Goal: Feedback & Contribution: Contribute content

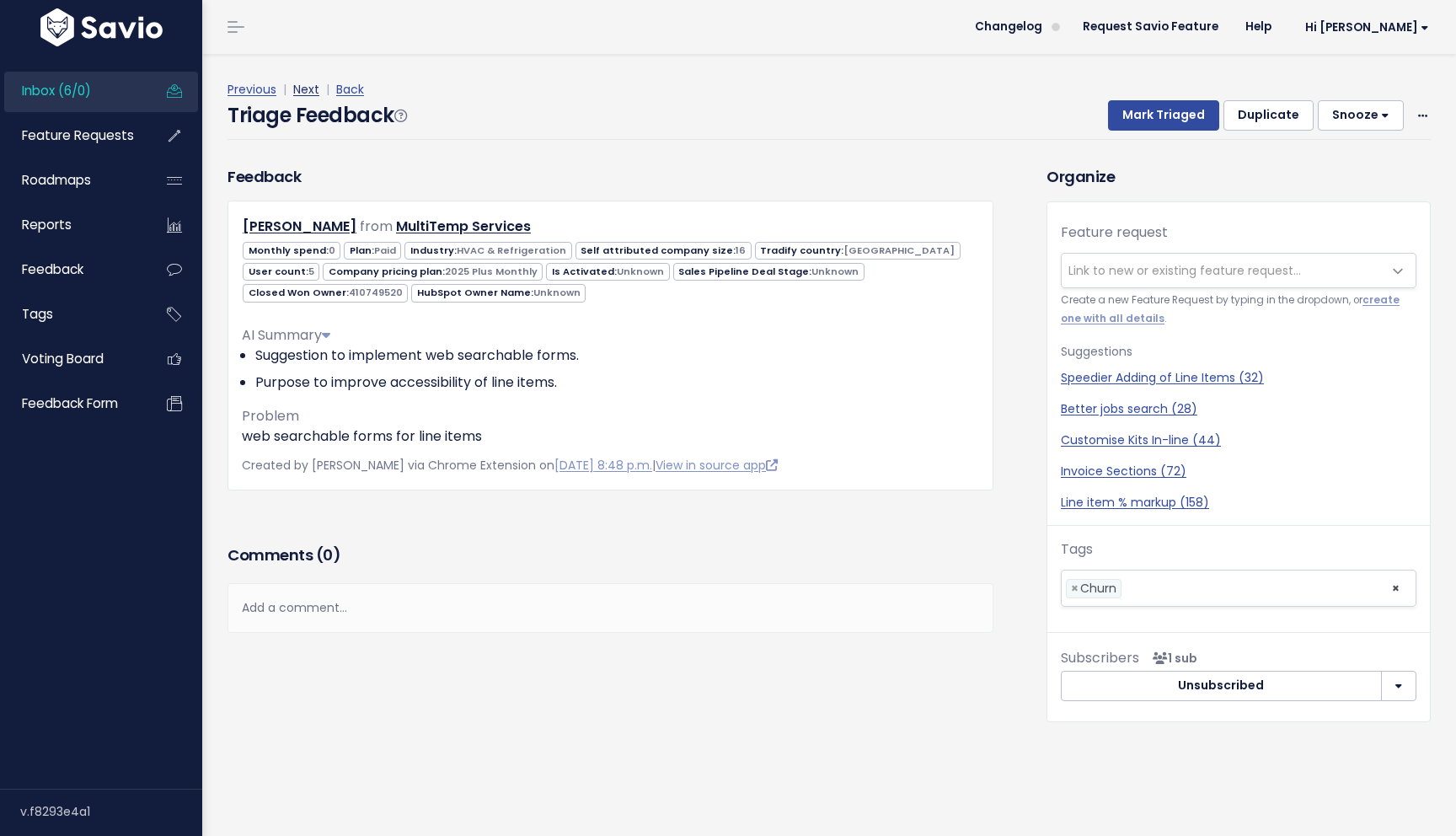
click at [316, 95] on link "Next" at bounding box center [306, 88] width 26 height 16
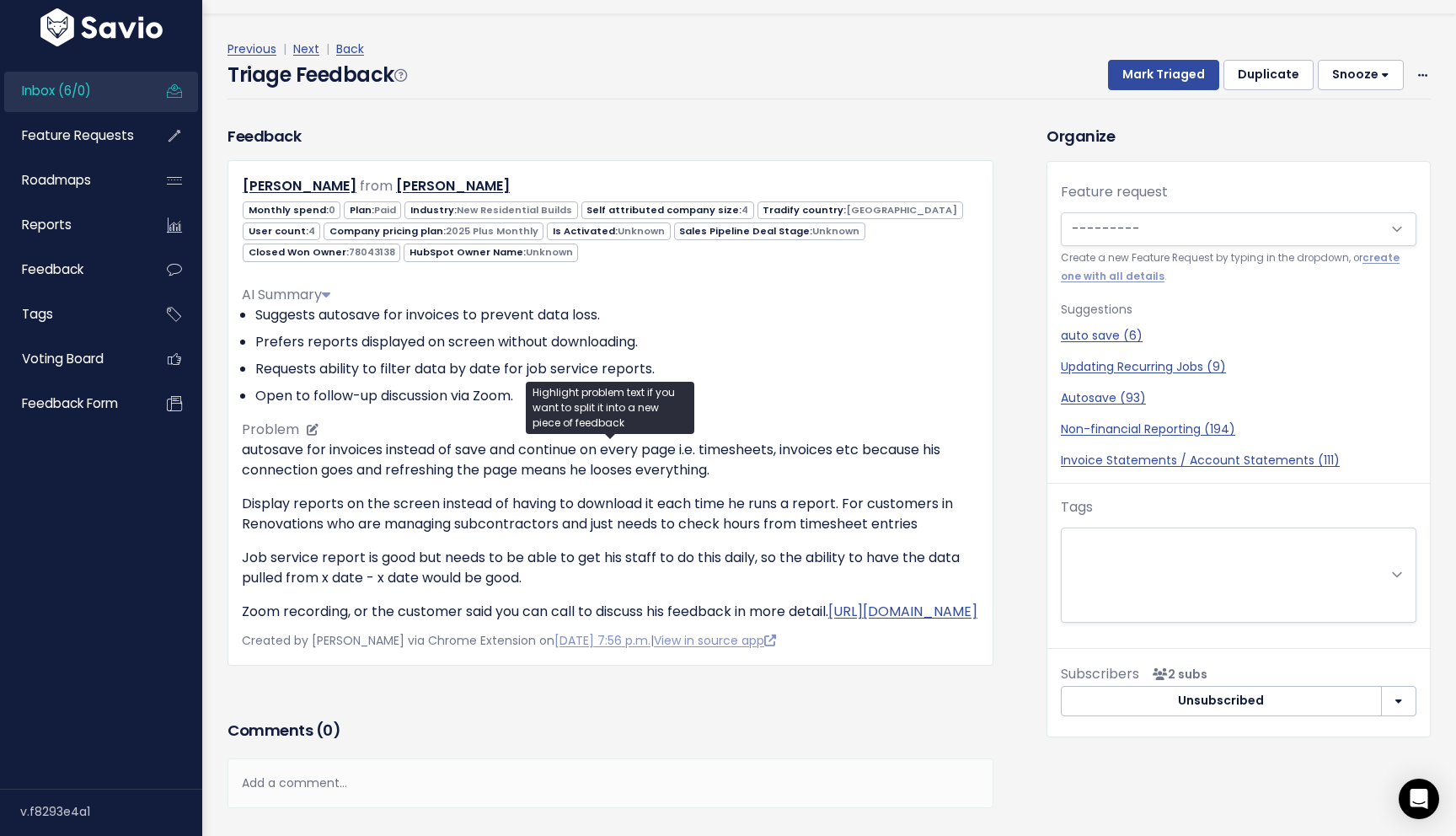
scroll to position [46, 0]
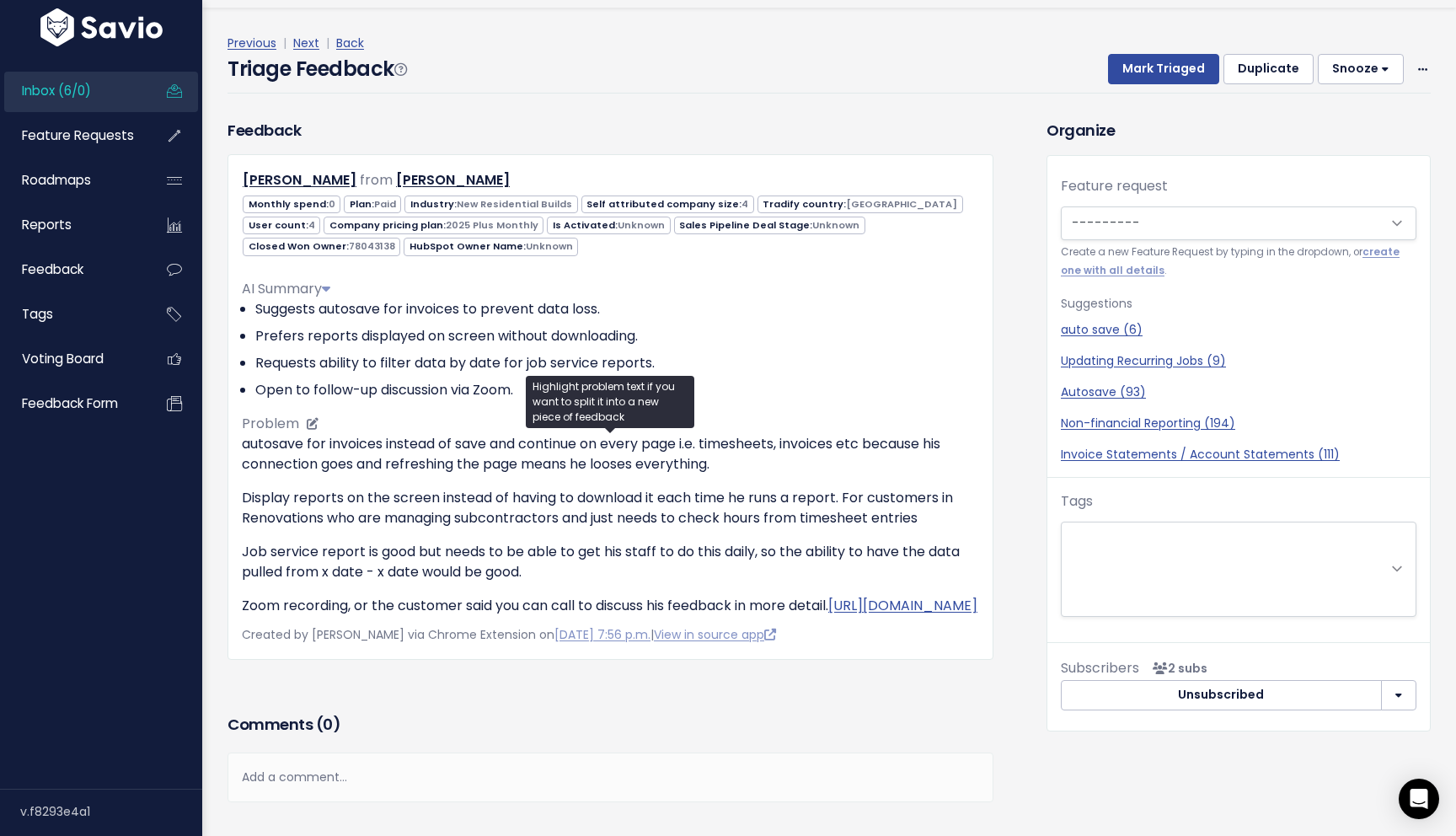
click at [718, 465] on p "autosave for invoices instead of save and continue on every page i.e. timesheet…" at bounding box center [610, 454] width 737 height 41
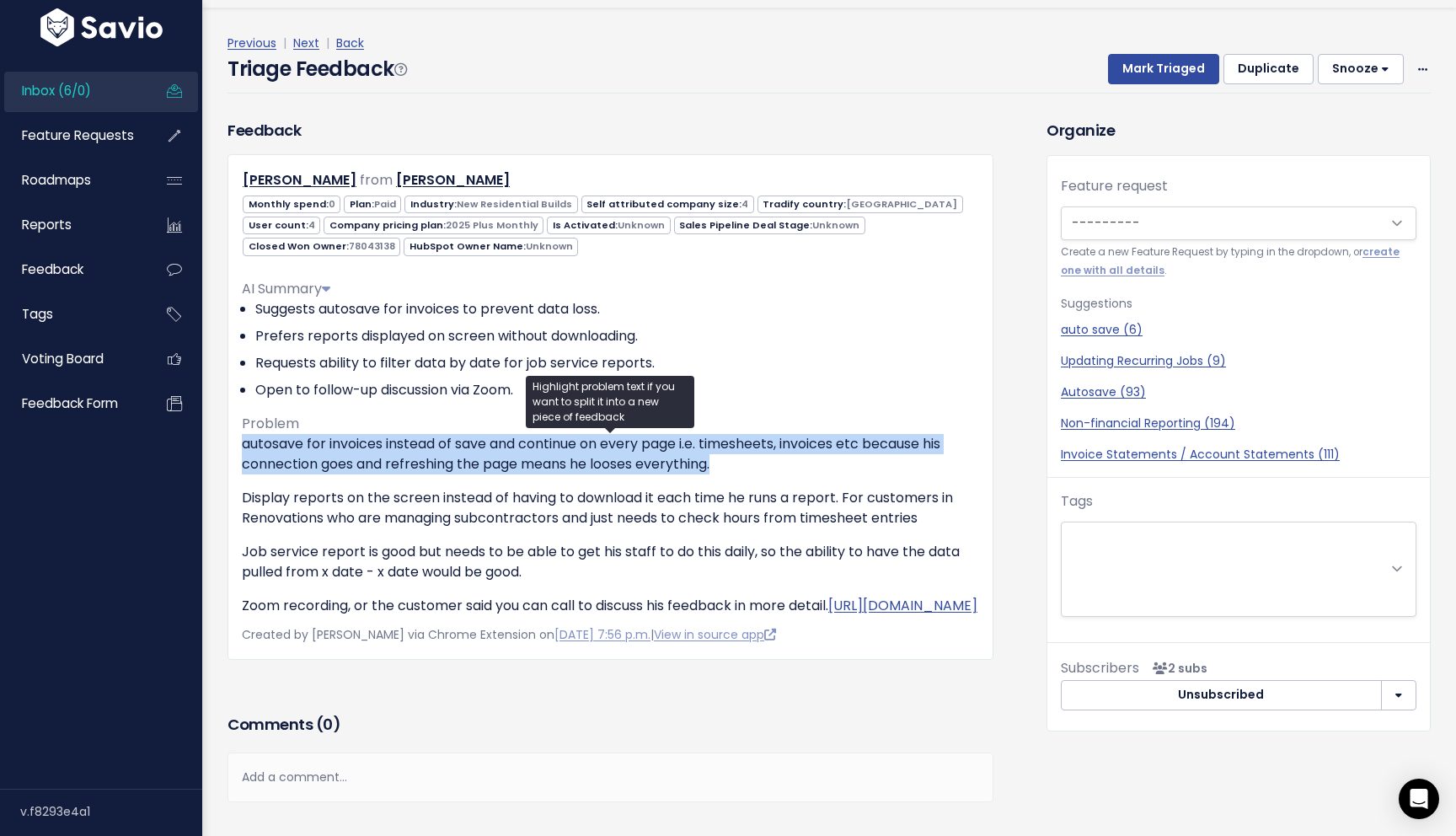
drag, startPoint x: 730, startPoint y: 467, endPoint x: 239, endPoint y: 450, distance: 491.3
click at [239, 450] on div "James Hamilton from James Hamilton 0 Paid 4" at bounding box center [610, 407] width 766 height 506
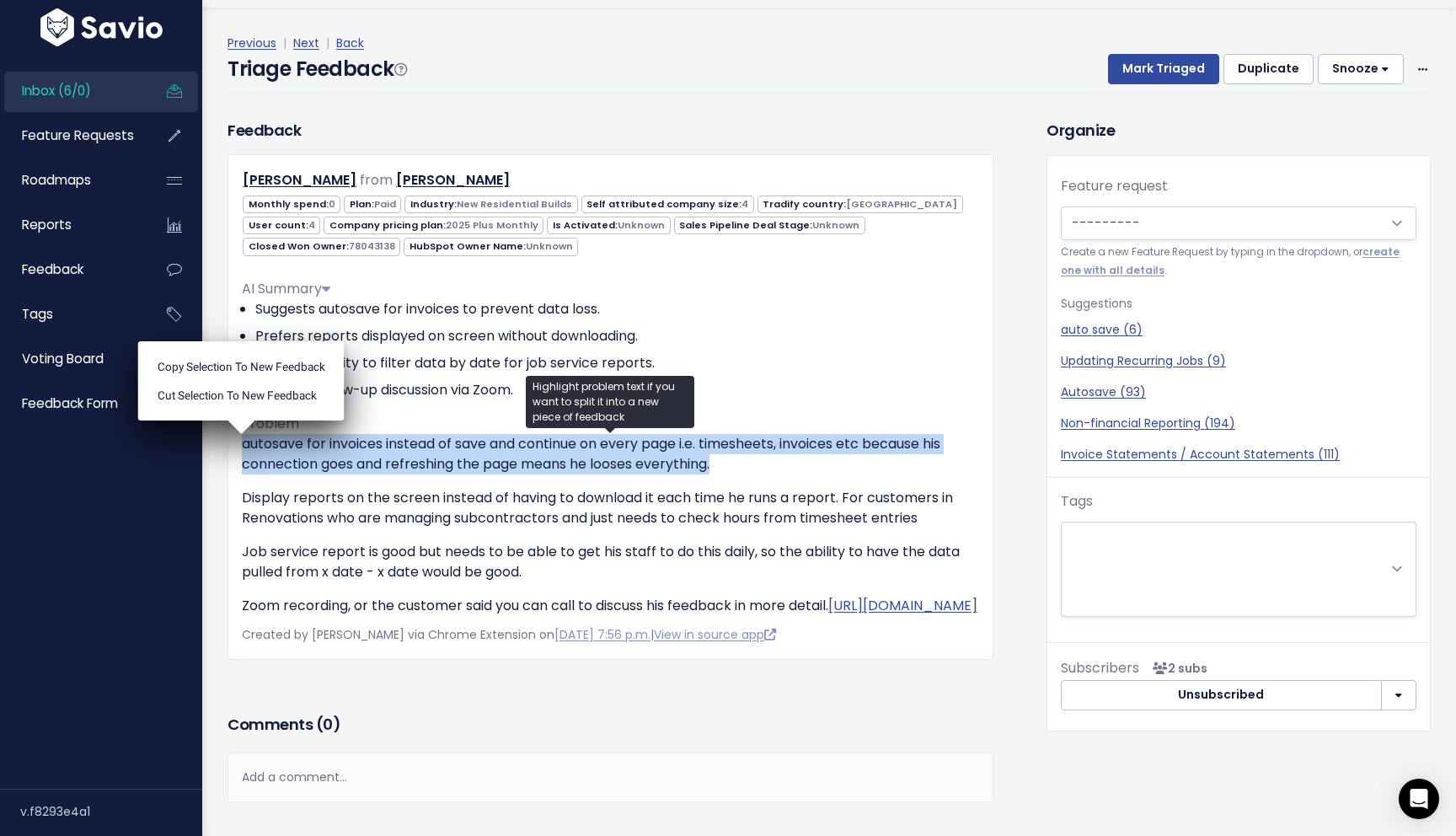
copy p "autosave for invoices instead of save and continue on every page i.e. timesheet…"
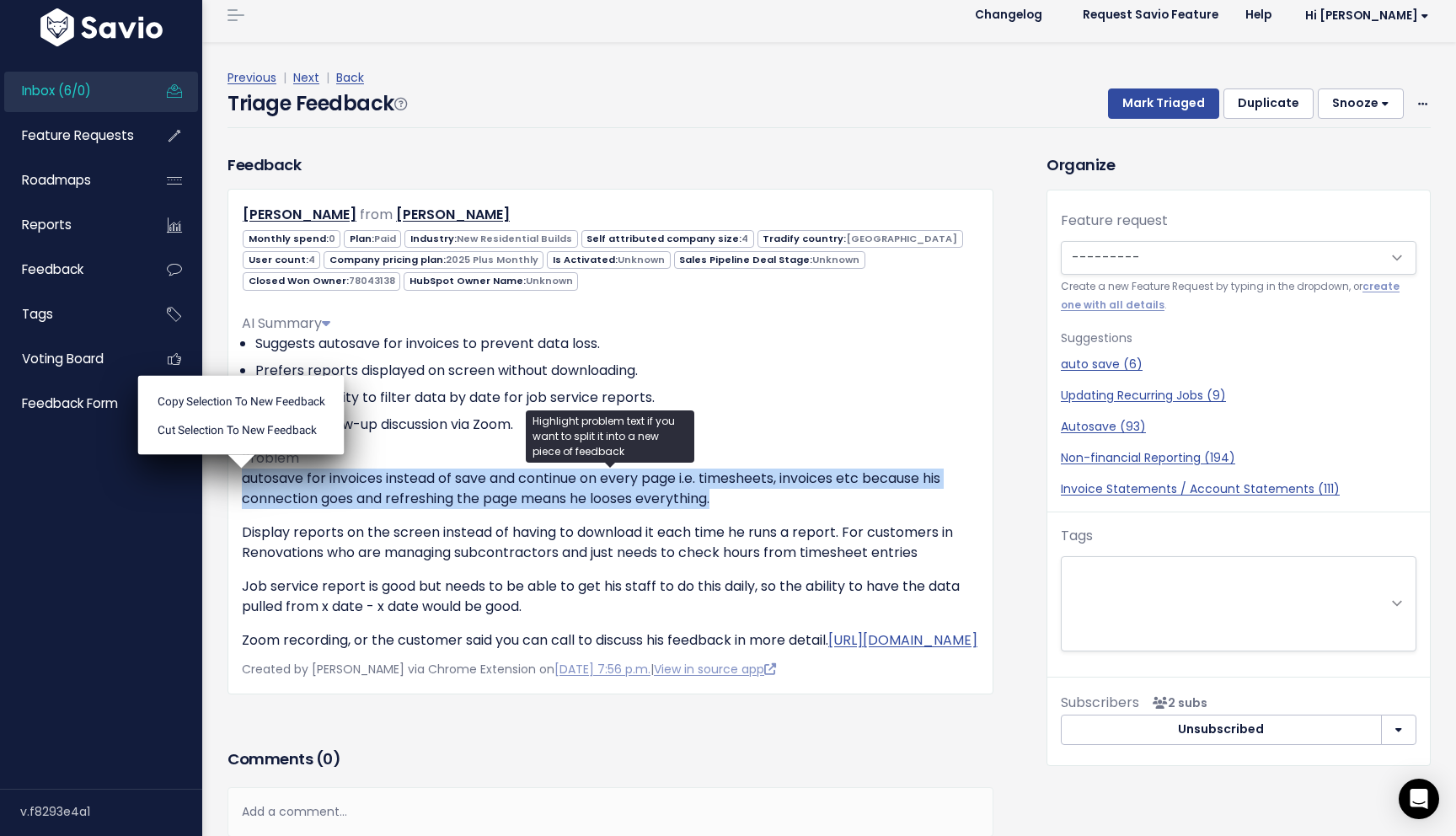
scroll to position [0, 0]
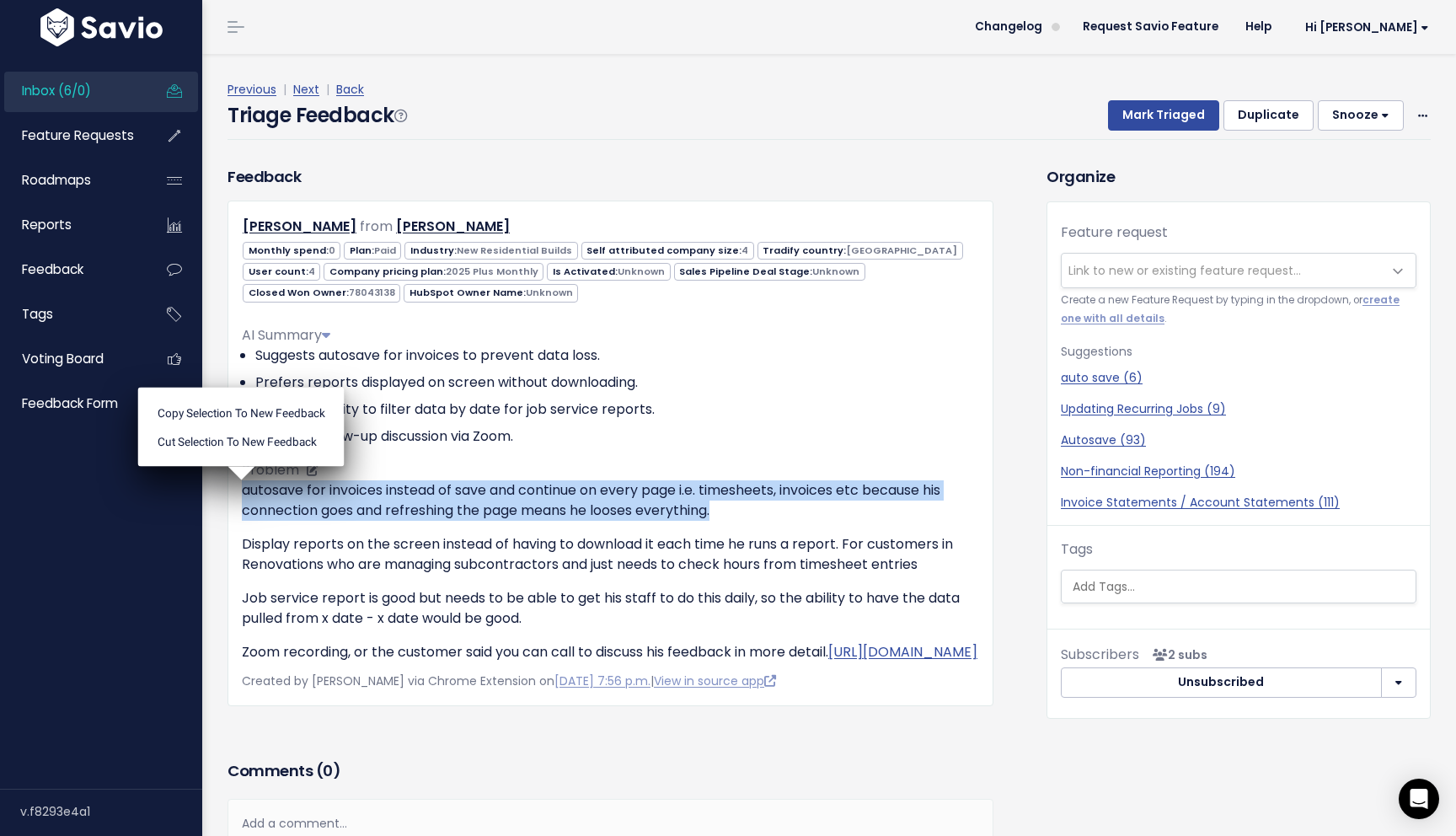
click at [510, 357] on li "Suggests autosave for invoices to prevent data loss." at bounding box center [617, 355] width 724 height 20
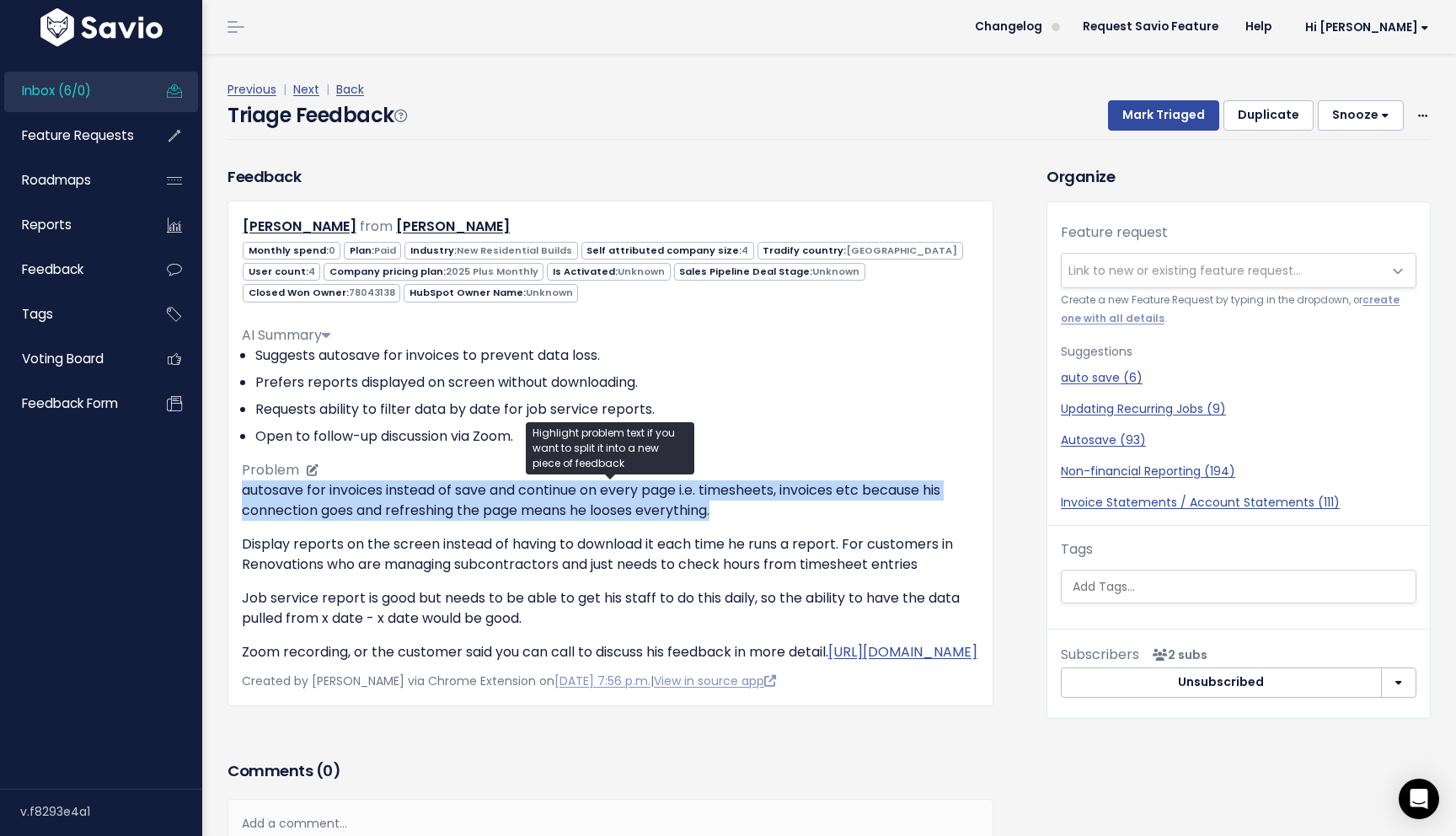
drag, startPoint x: 238, startPoint y: 493, endPoint x: 778, endPoint y: 514, distance: 540.4
click at [778, 514] on div "James Hamilton from James Hamilton 0 Paid 4" at bounding box center [610, 453] width 766 height 506
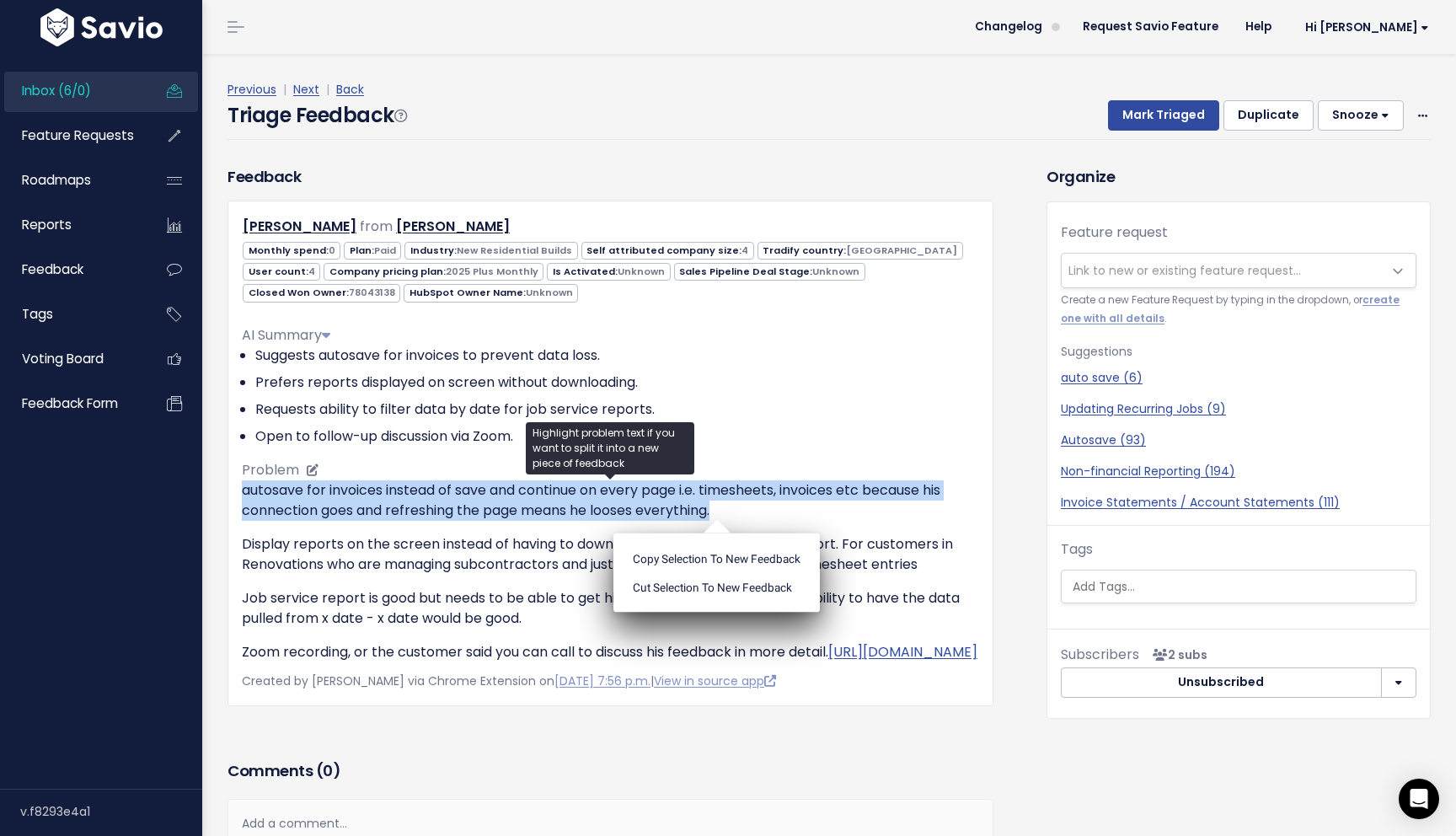
copy p "autosave for invoices instead of save and continue on every page i.e. timesheet…"
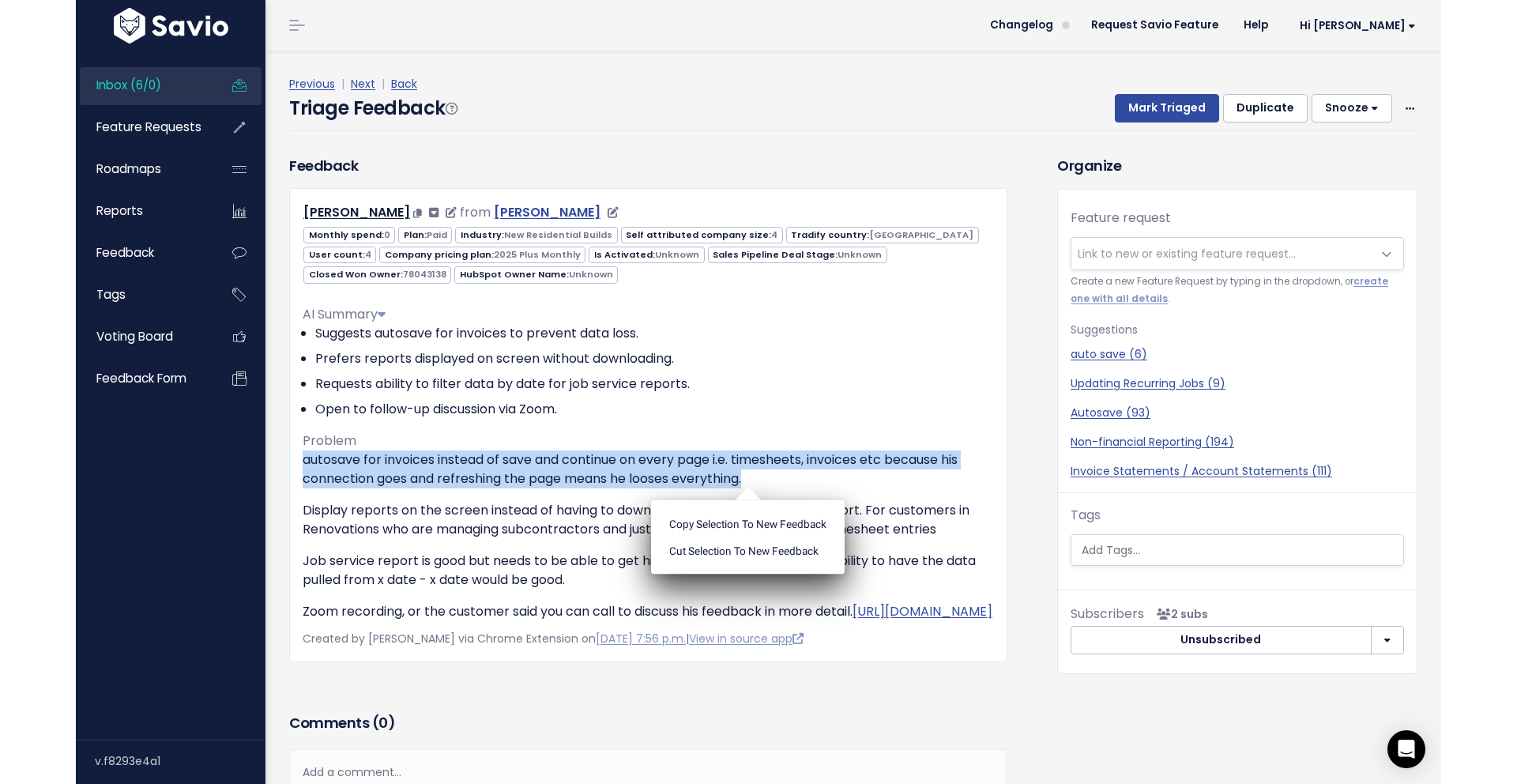
scroll to position [1, 0]
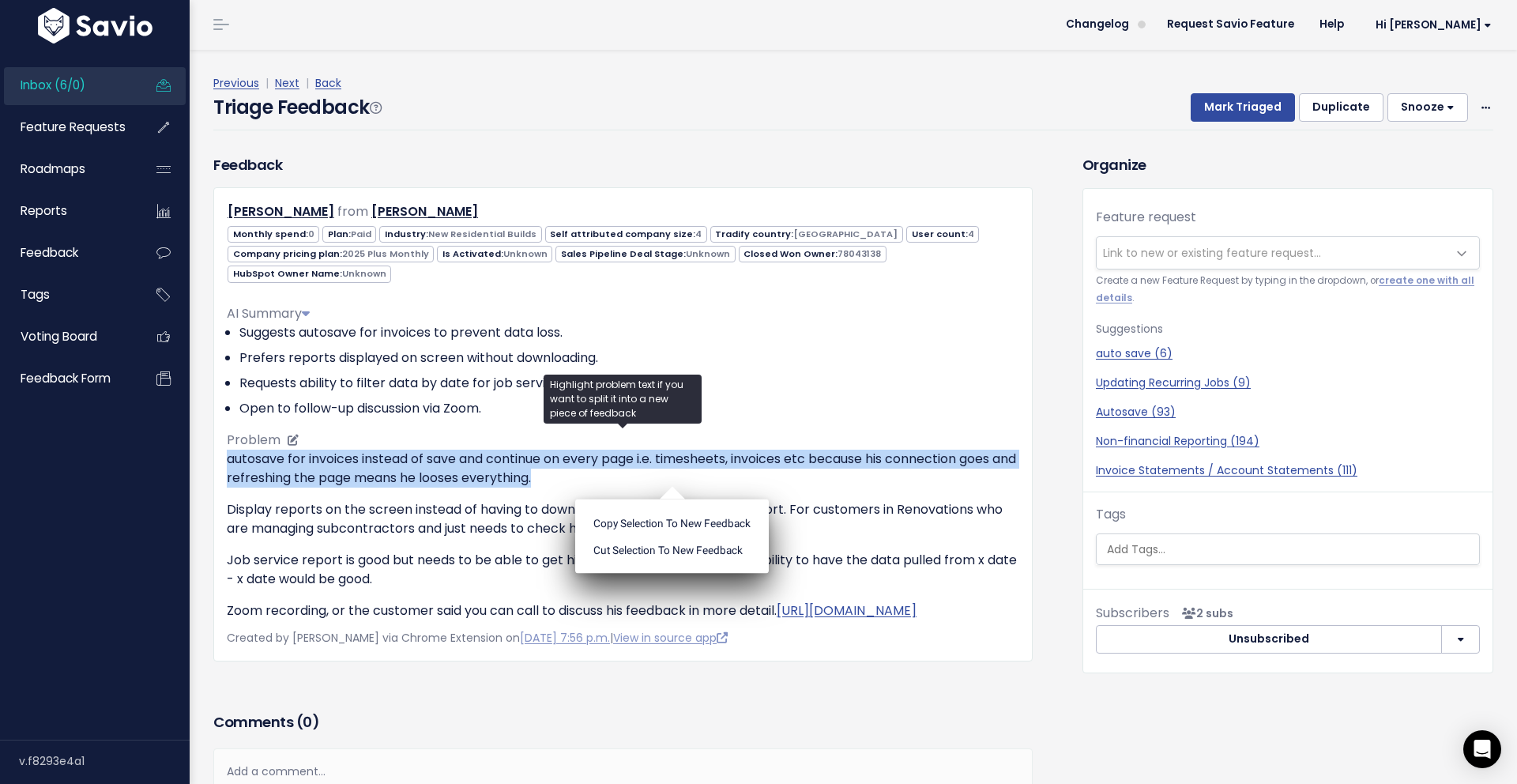
click at [584, 455] on p "autosave for invoices instead of save and continue on every page i.e. timesheet…" at bounding box center [623, 468] width 792 height 38
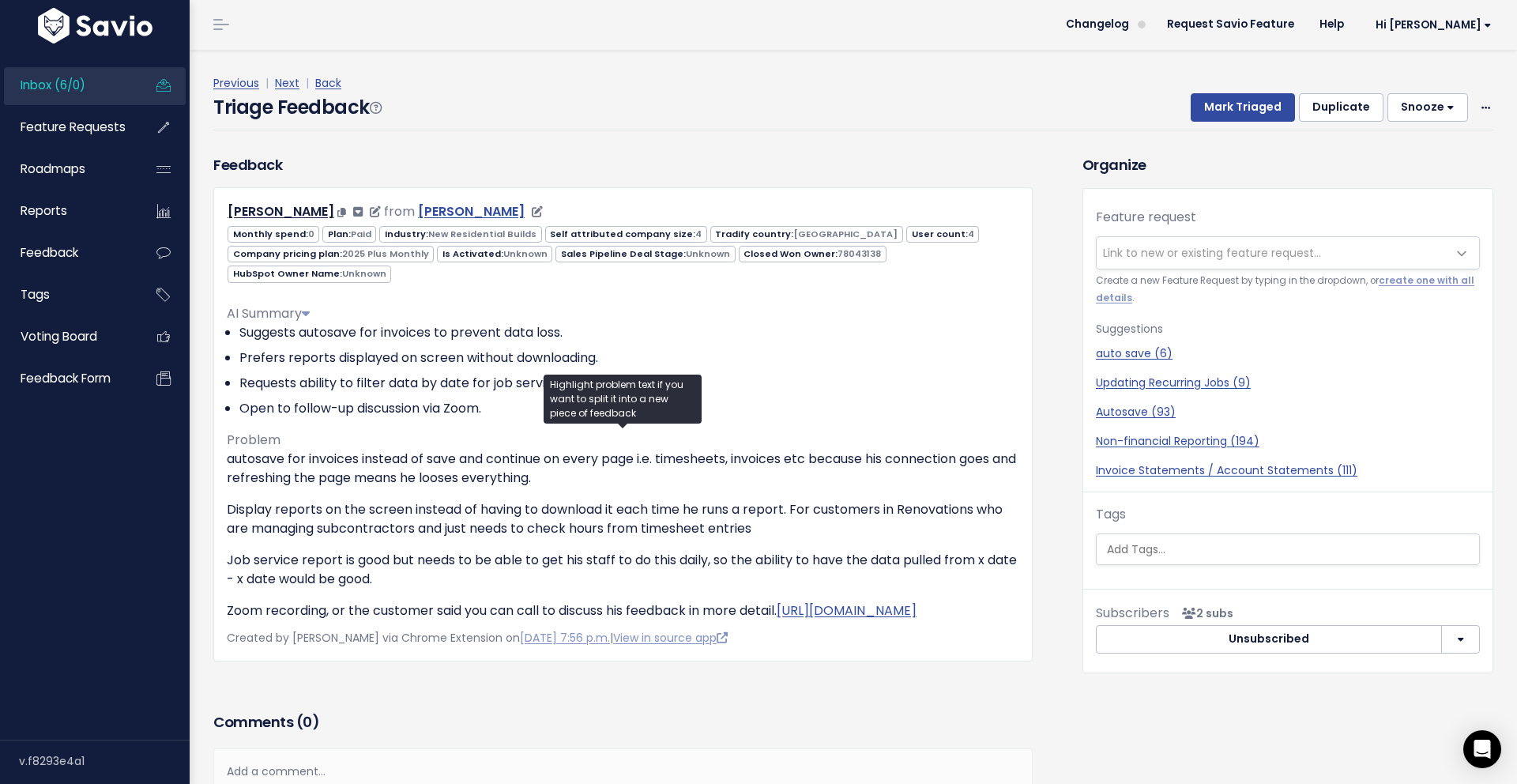
click at [447, 213] on link "James Hamilton" at bounding box center [471, 211] width 107 height 18
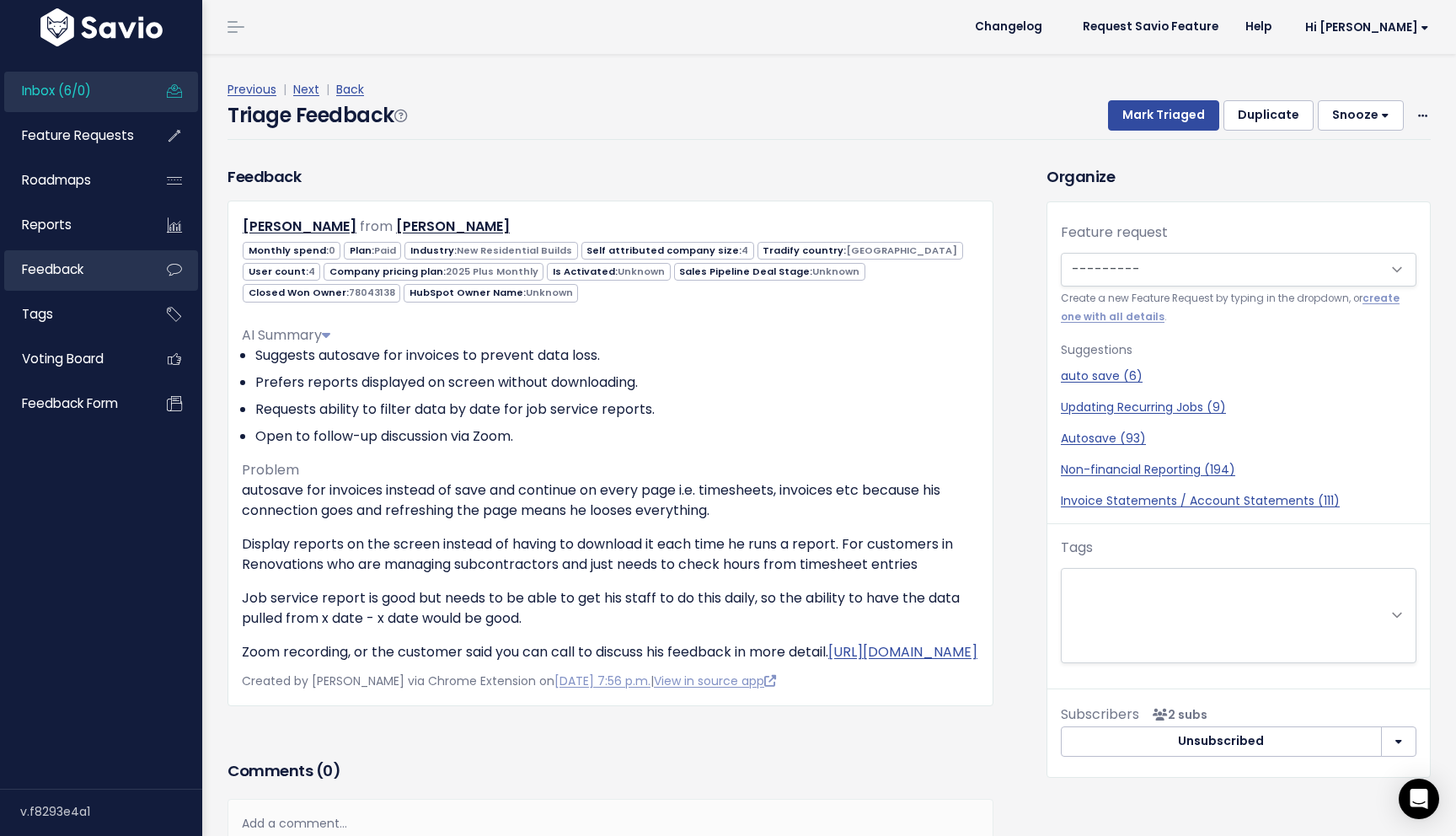
click at [97, 264] on link "Feedback" at bounding box center [72, 270] width 135 height 39
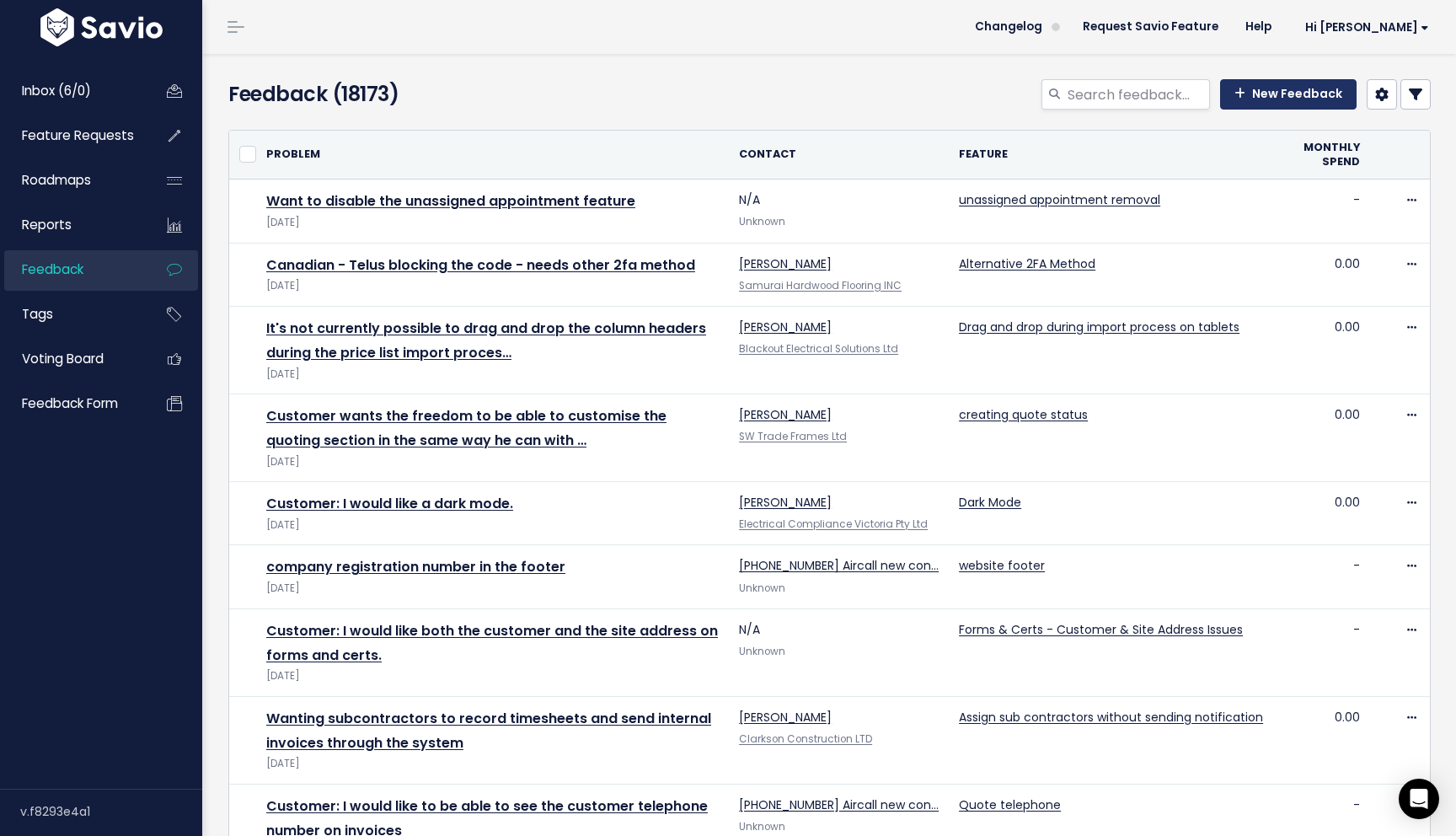
click at [1250, 101] on link "New Feedback" at bounding box center [1288, 94] width 136 height 30
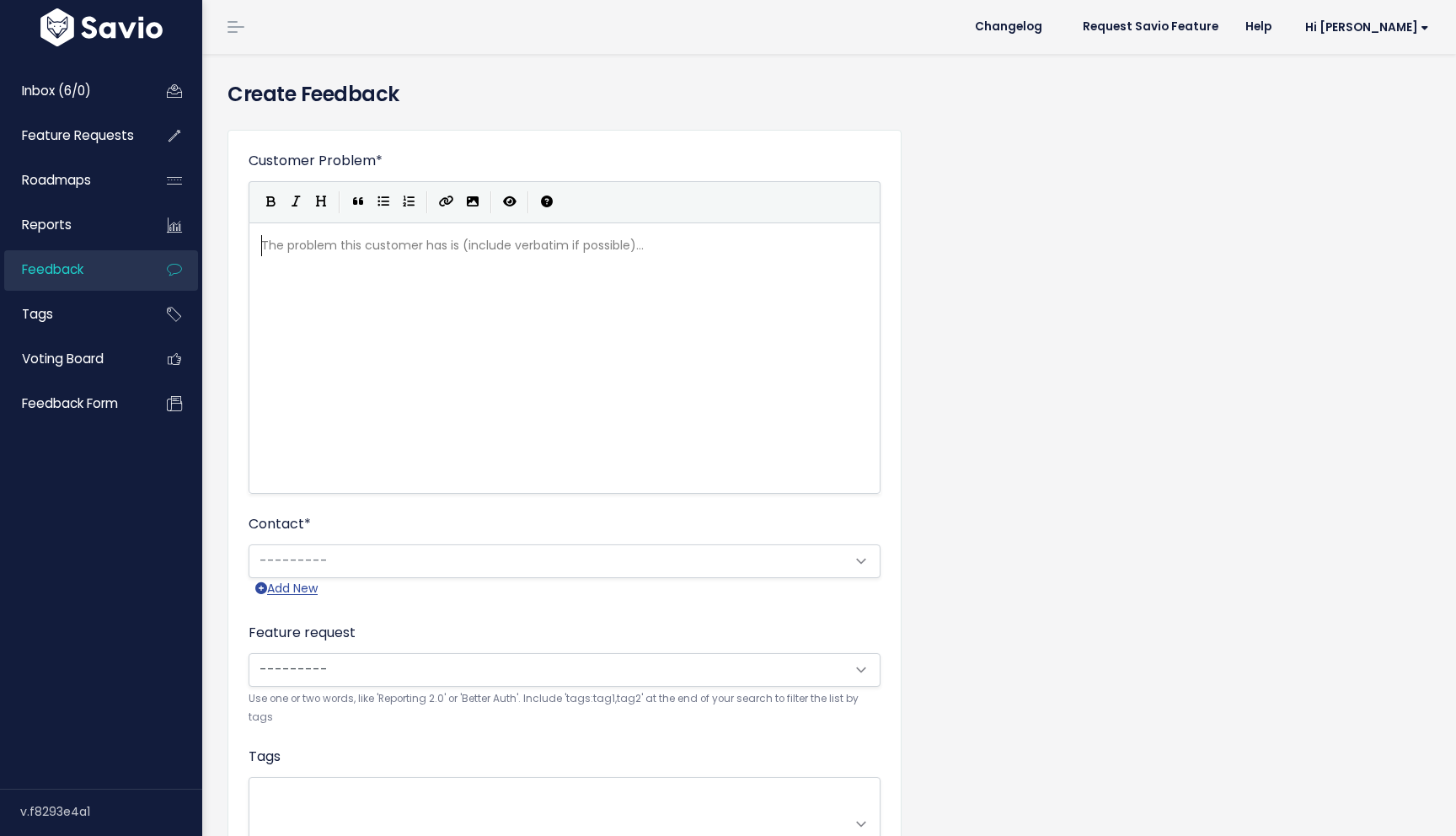
scroll to position [2, 0]
click at [469, 307] on div "The problem this customer has is (include verbatim if possible)... xxxxxxxxxx ​" at bounding box center [585, 379] width 656 height 295
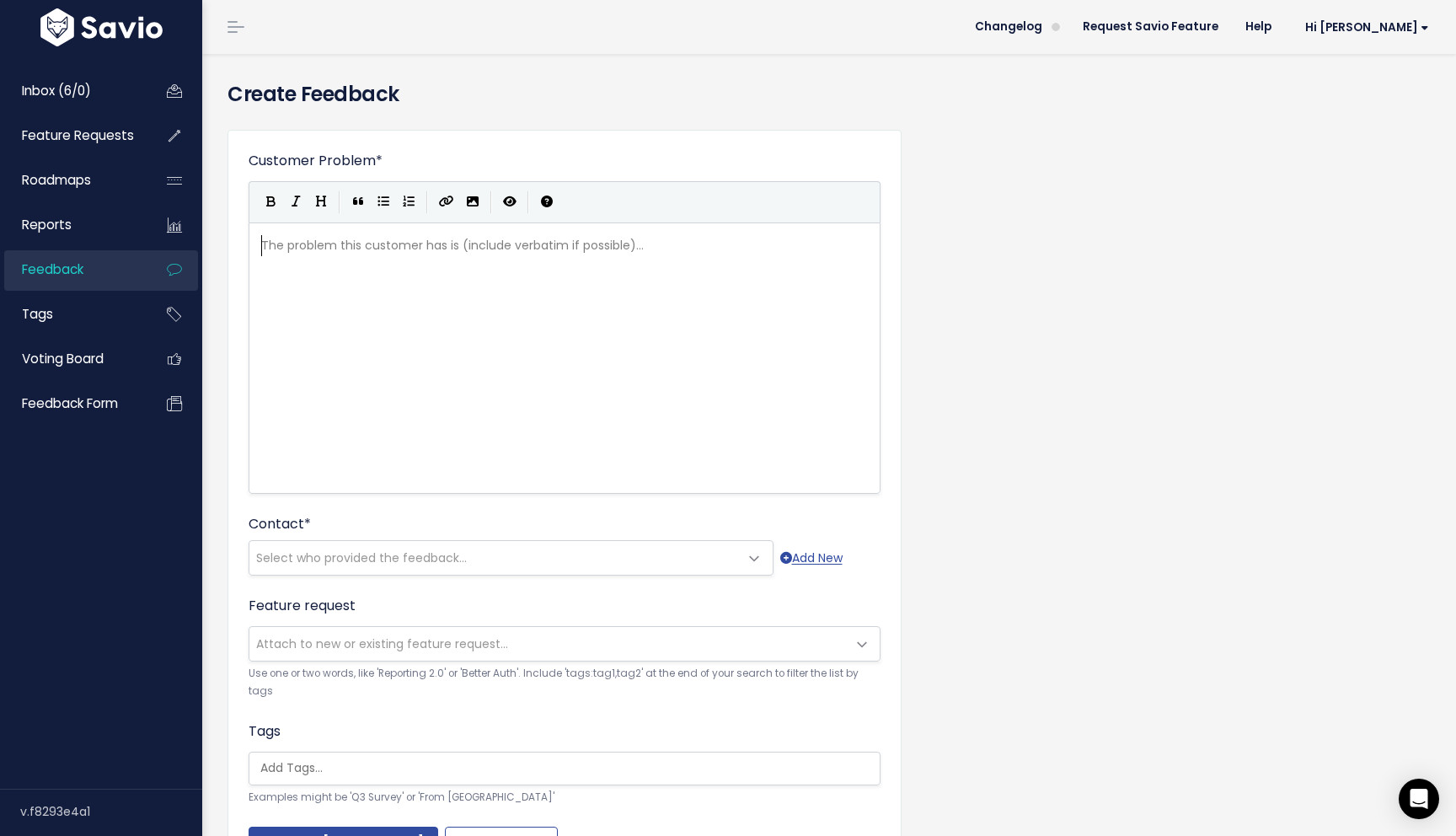
click at [490, 368] on div "The problem this customer has is (include verbatim if possible)... xxxxxxxxxx ​" at bounding box center [585, 379] width 656 height 295
paste textarea "Ф"
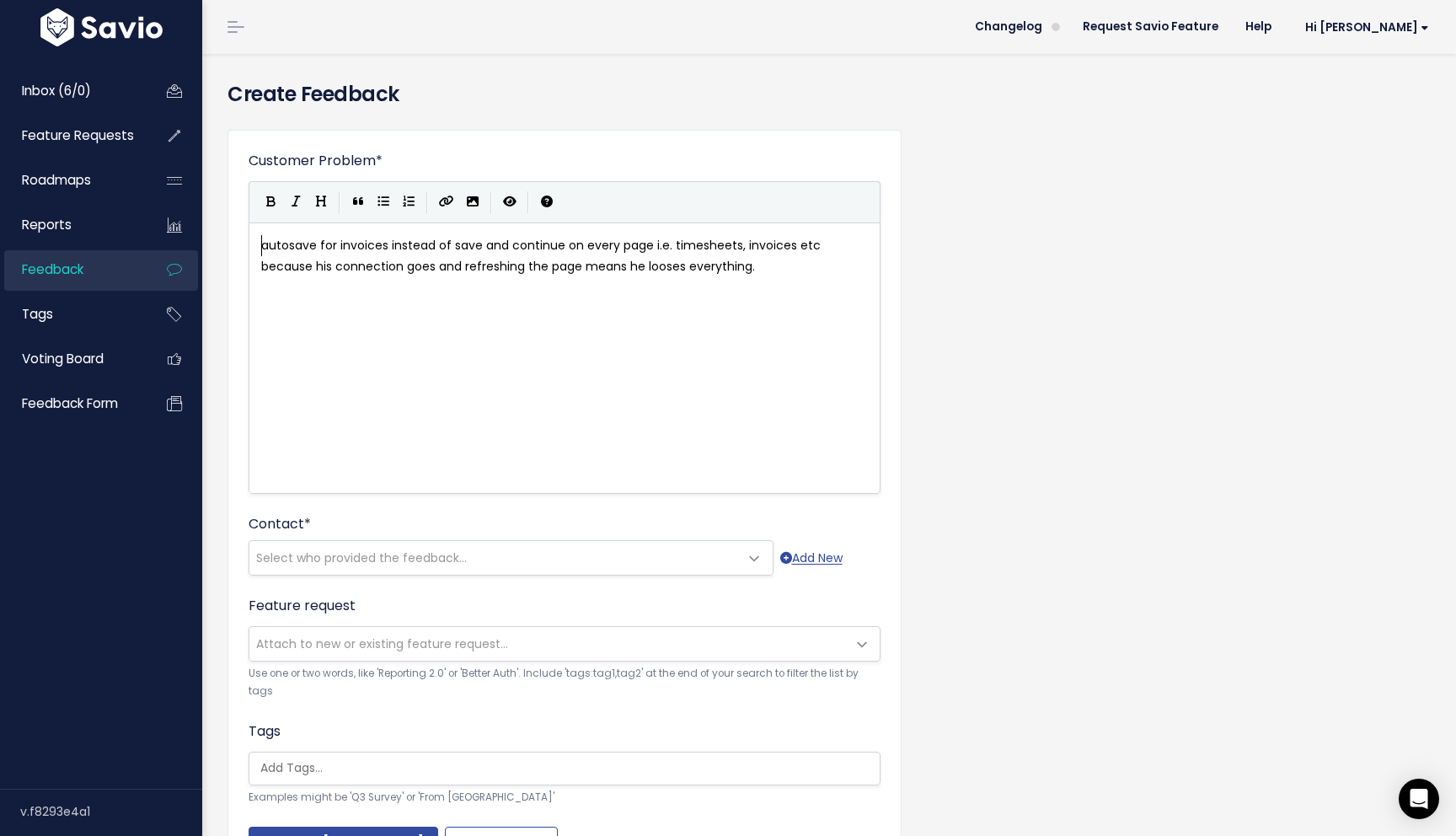
click at [258, 242] on pre "autosave for invoices instead of save and continue on every page i.e. timesheet…" at bounding box center [564, 256] width 613 height 42
type textarea "Ф"
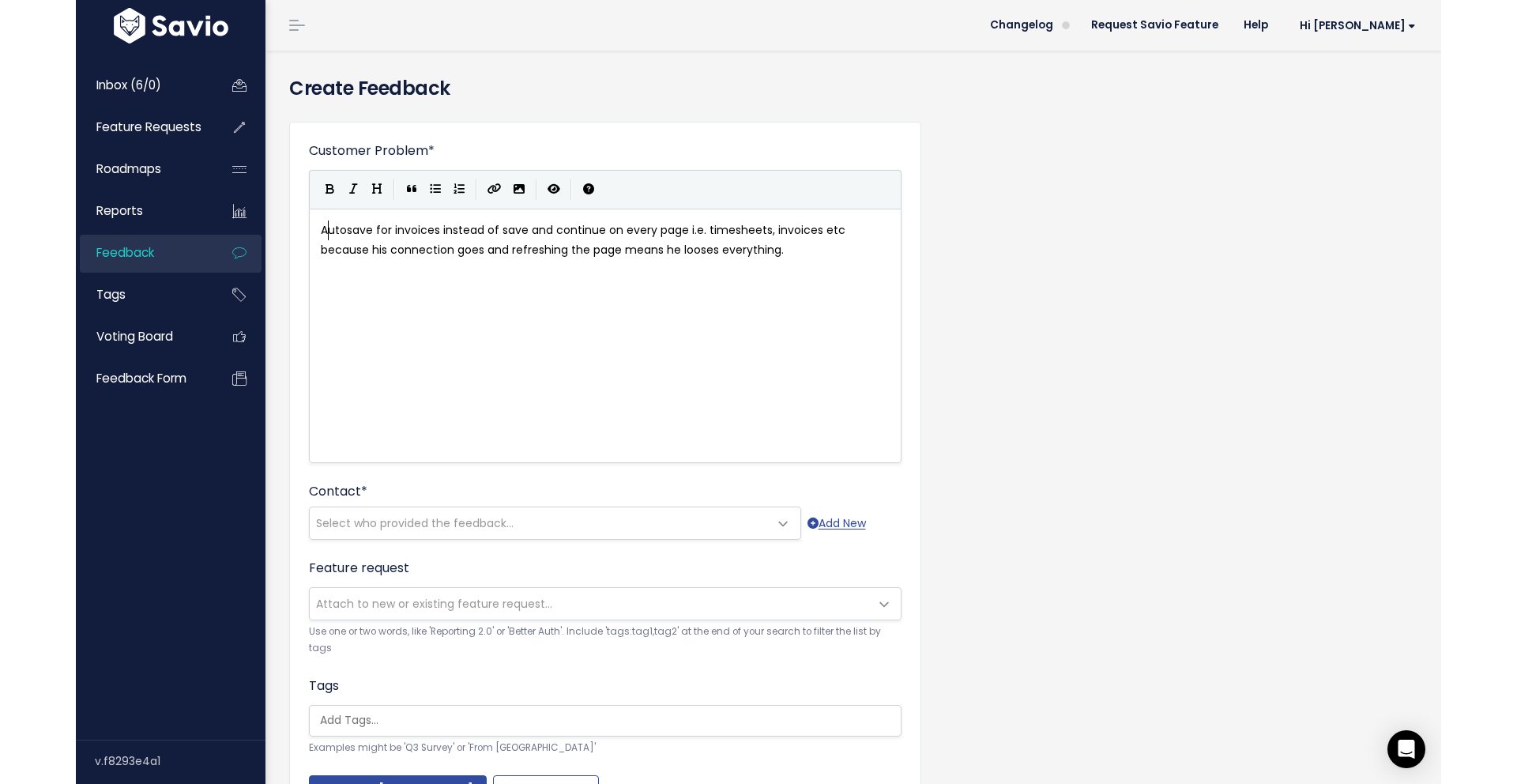
scroll to position [6, 7]
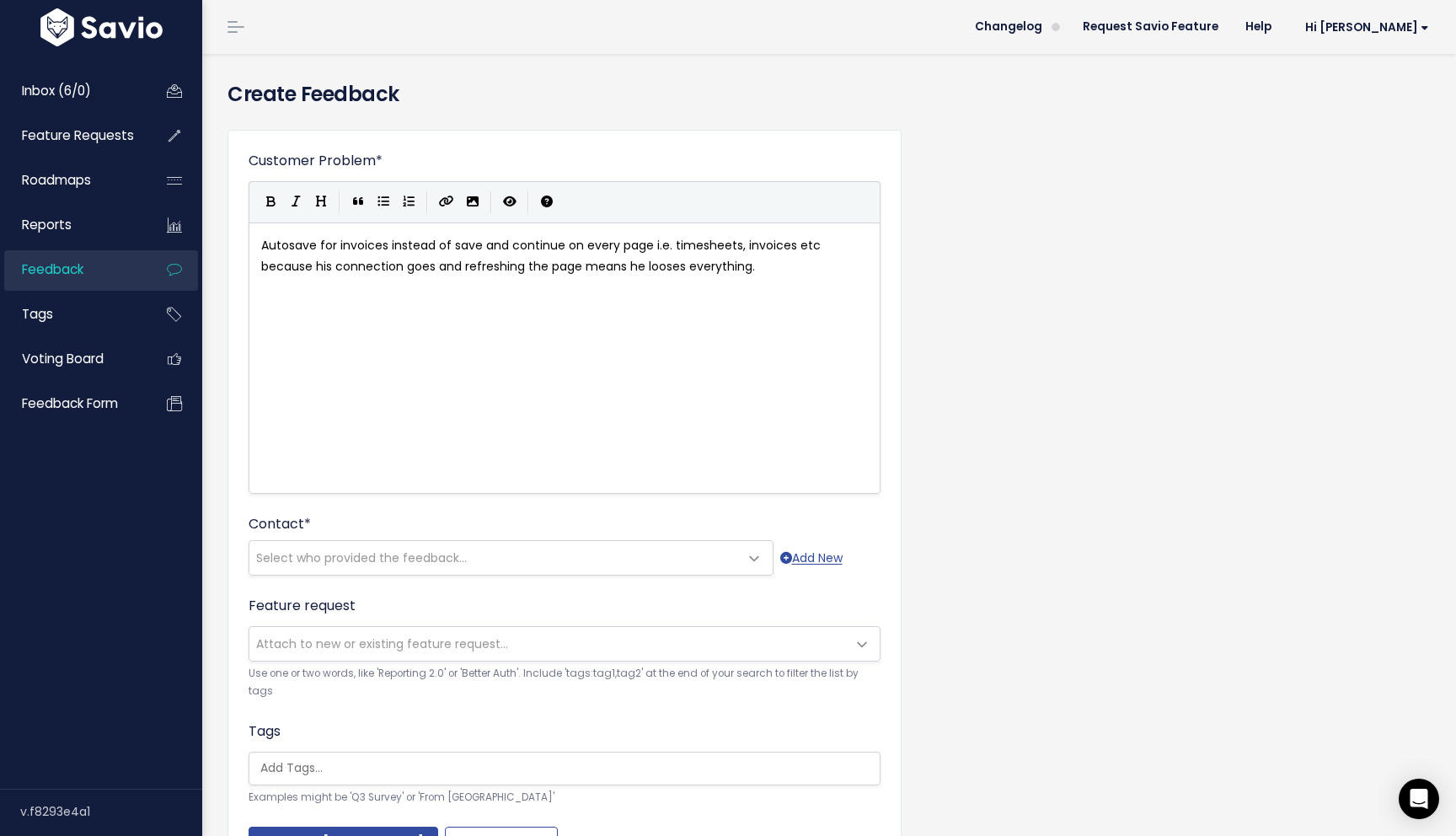
type textarea "A"
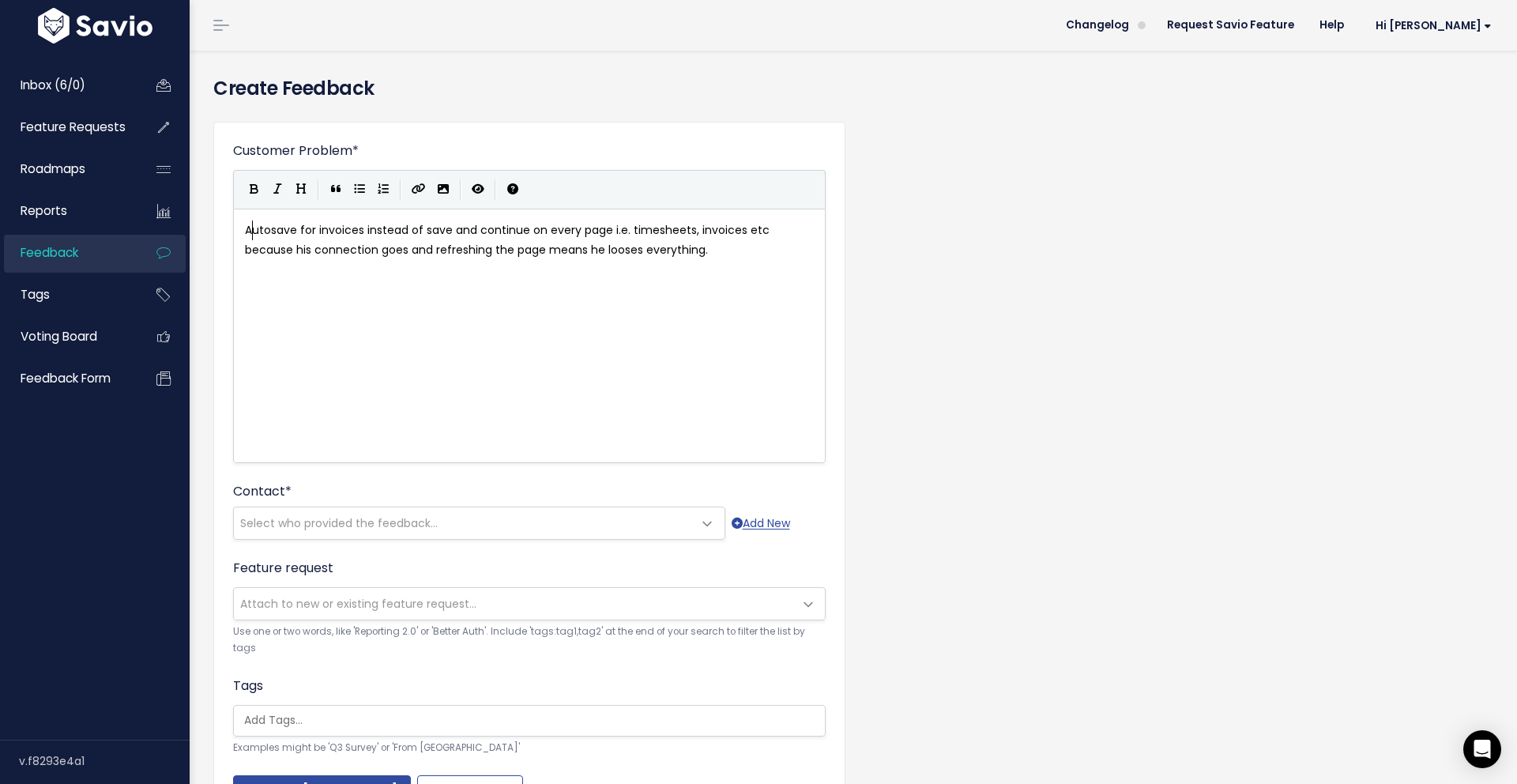
click at [354, 302] on div "xxxxxxxxxx Autosave for invoices instead of save and continue on every page i.e…" at bounding box center [549, 355] width 615 height 277
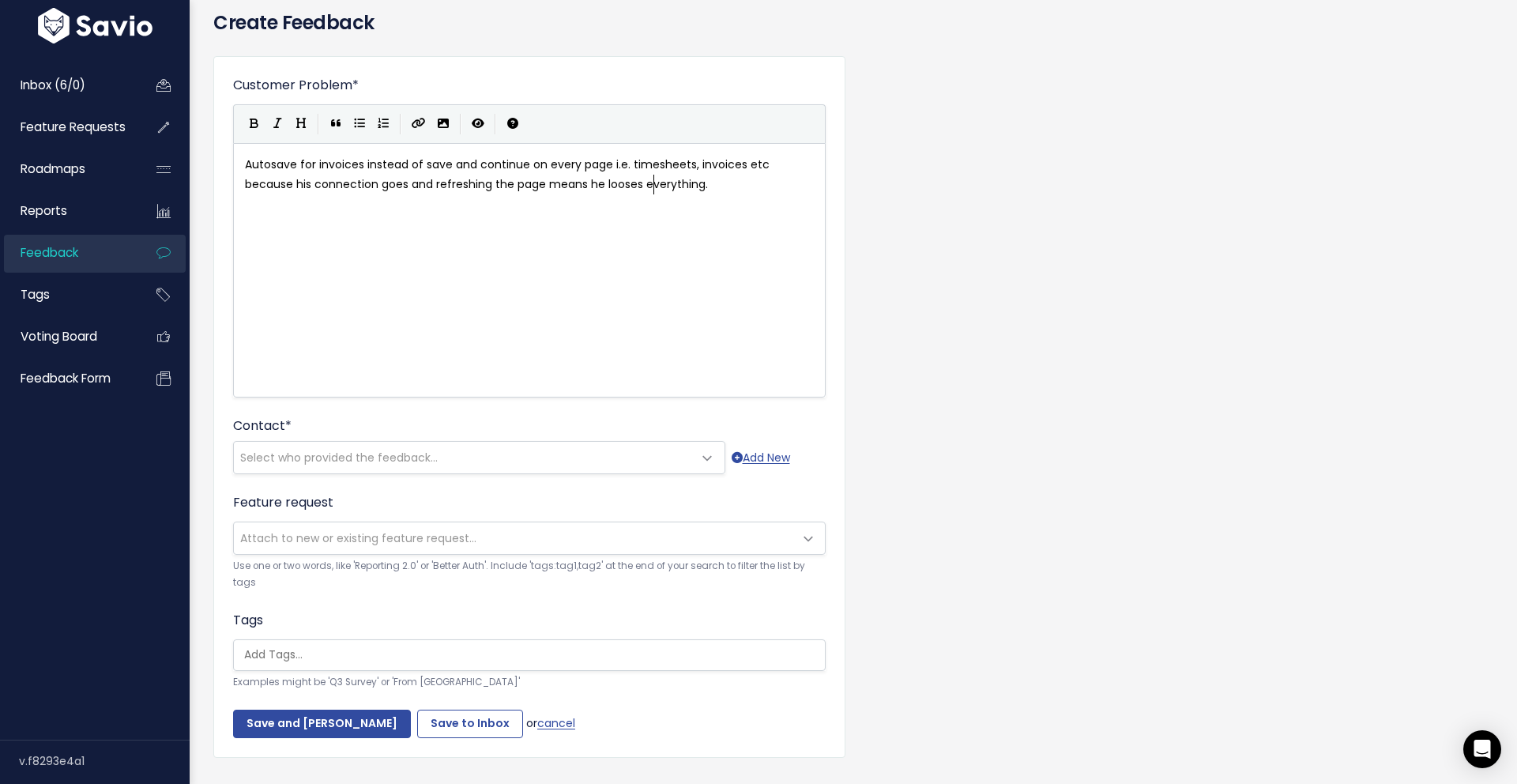
scroll to position [89, 0]
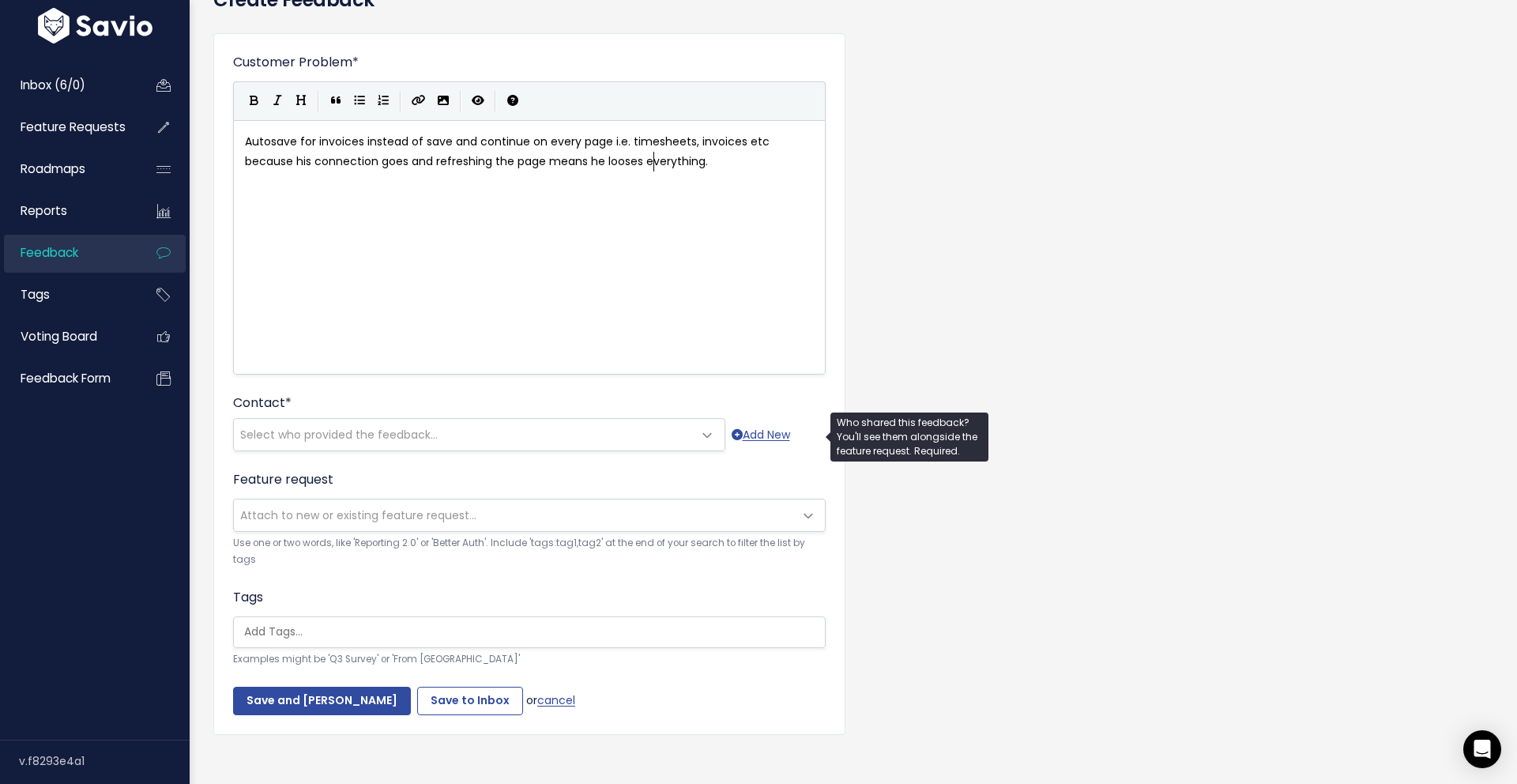
click at [423, 435] on span "Select who provided the feedback..." at bounding box center [338, 434] width 198 height 15
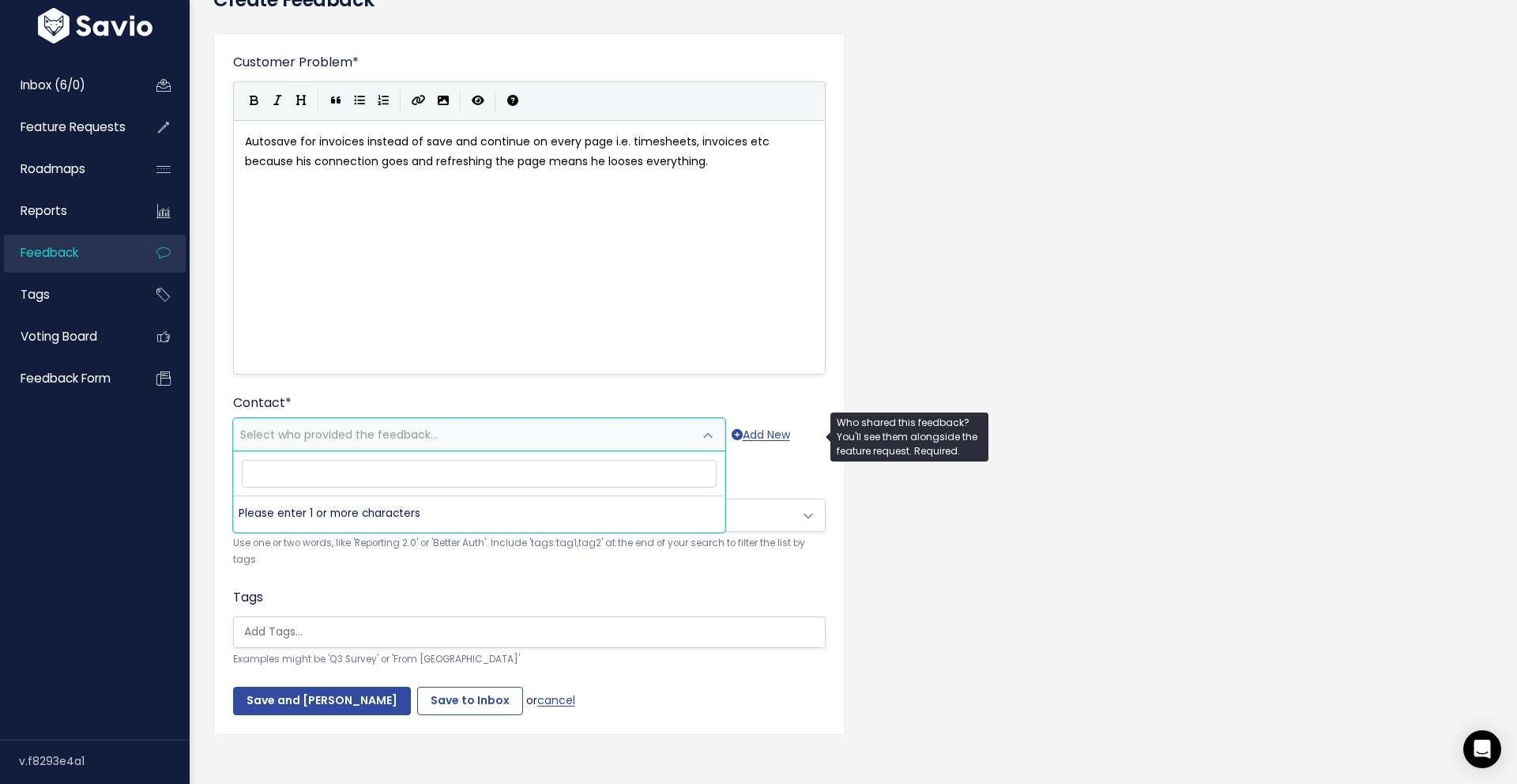
type input "james@casacobuilding.com.au"
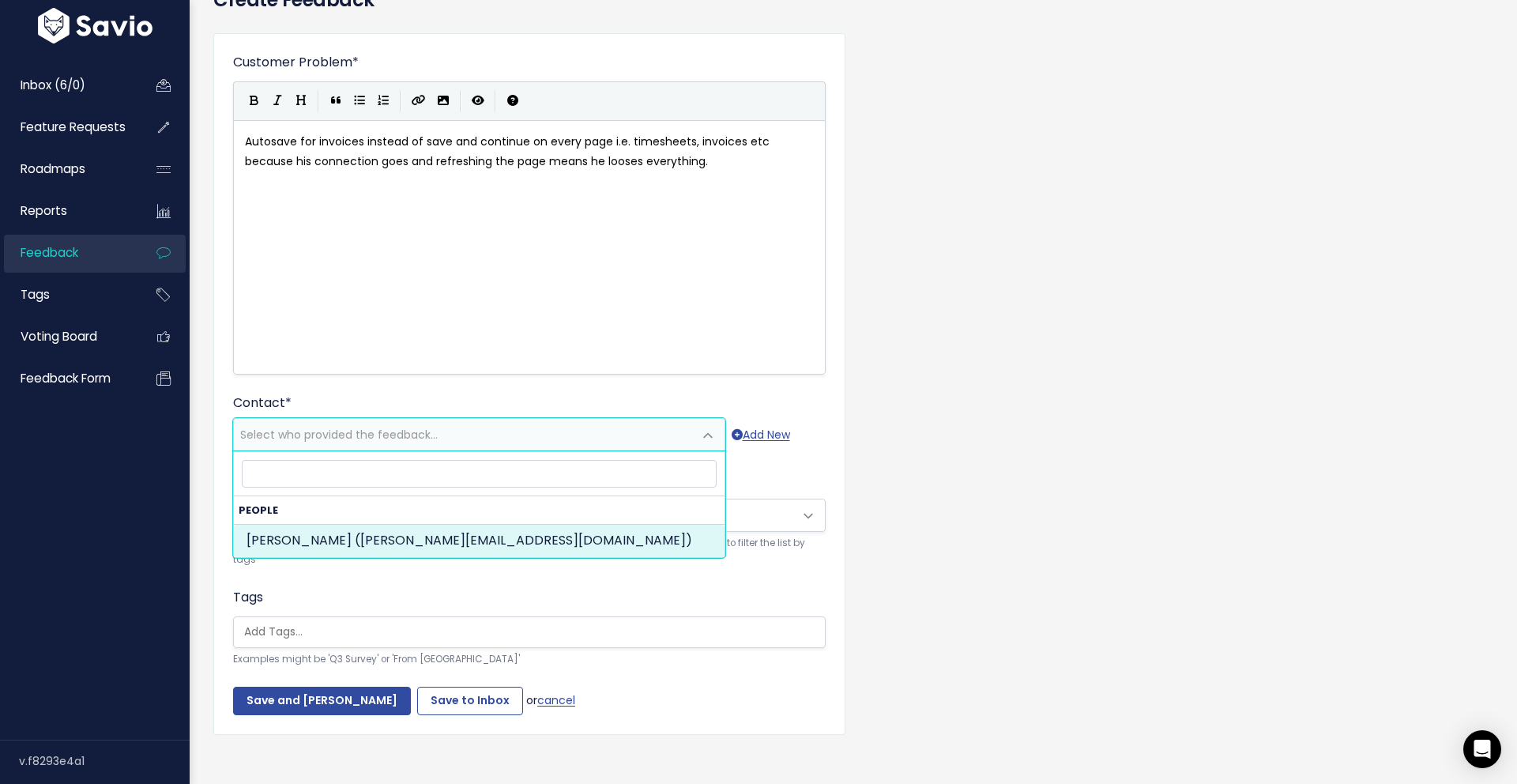
select select "89013483"
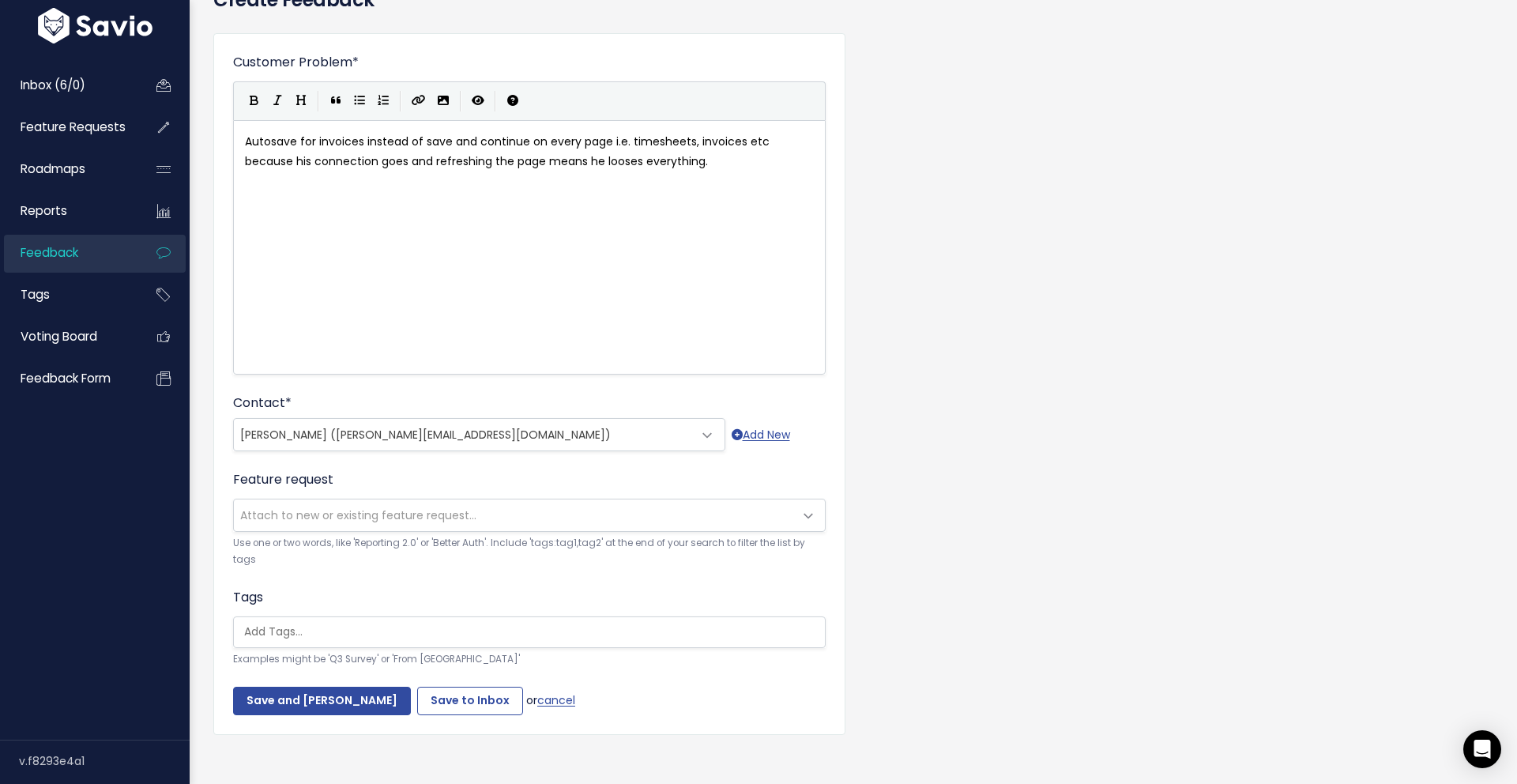
click at [475, 512] on span "Attach to new or existing feature request..." at bounding box center [514, 515] width 560 height 32
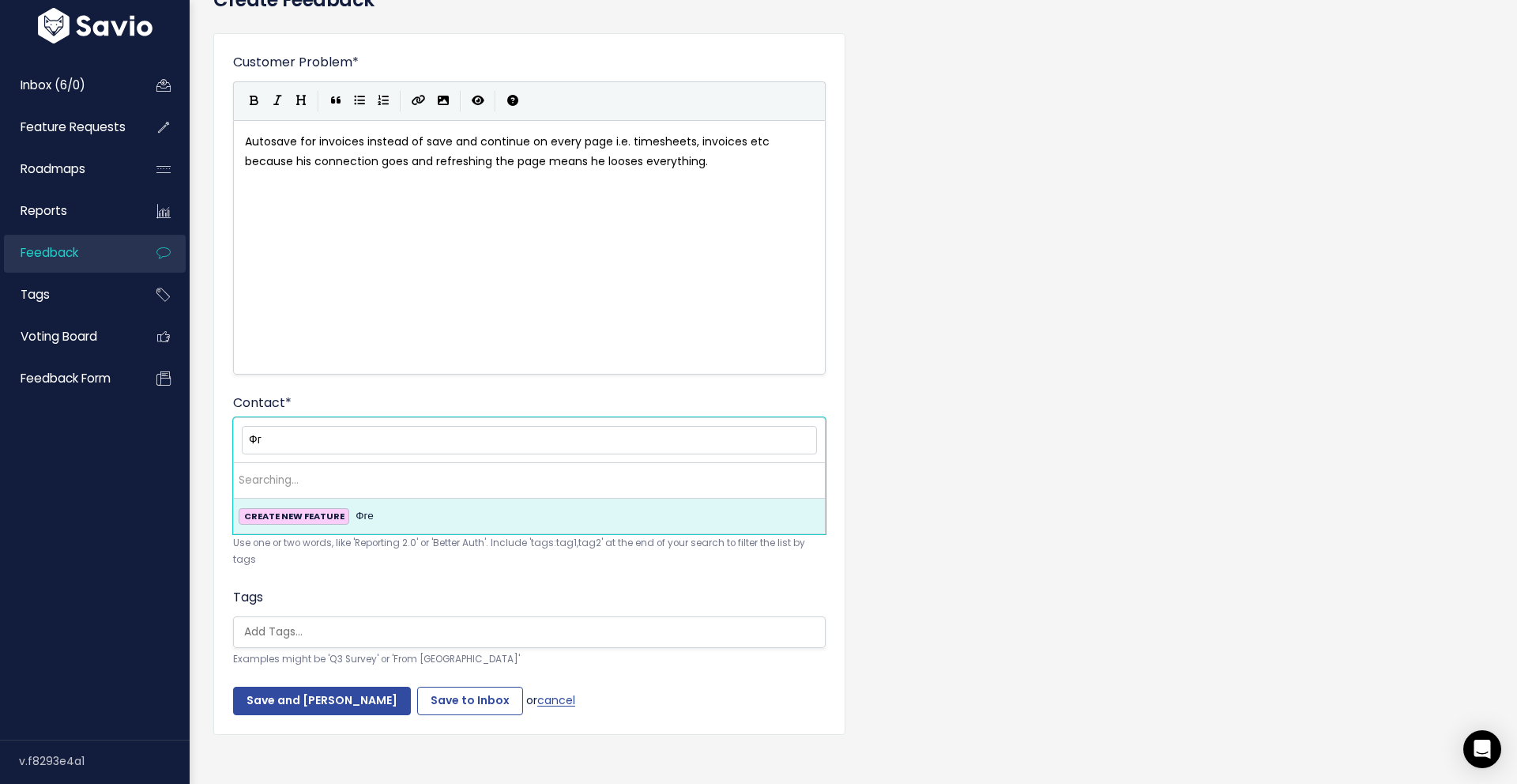
type input "Ф"
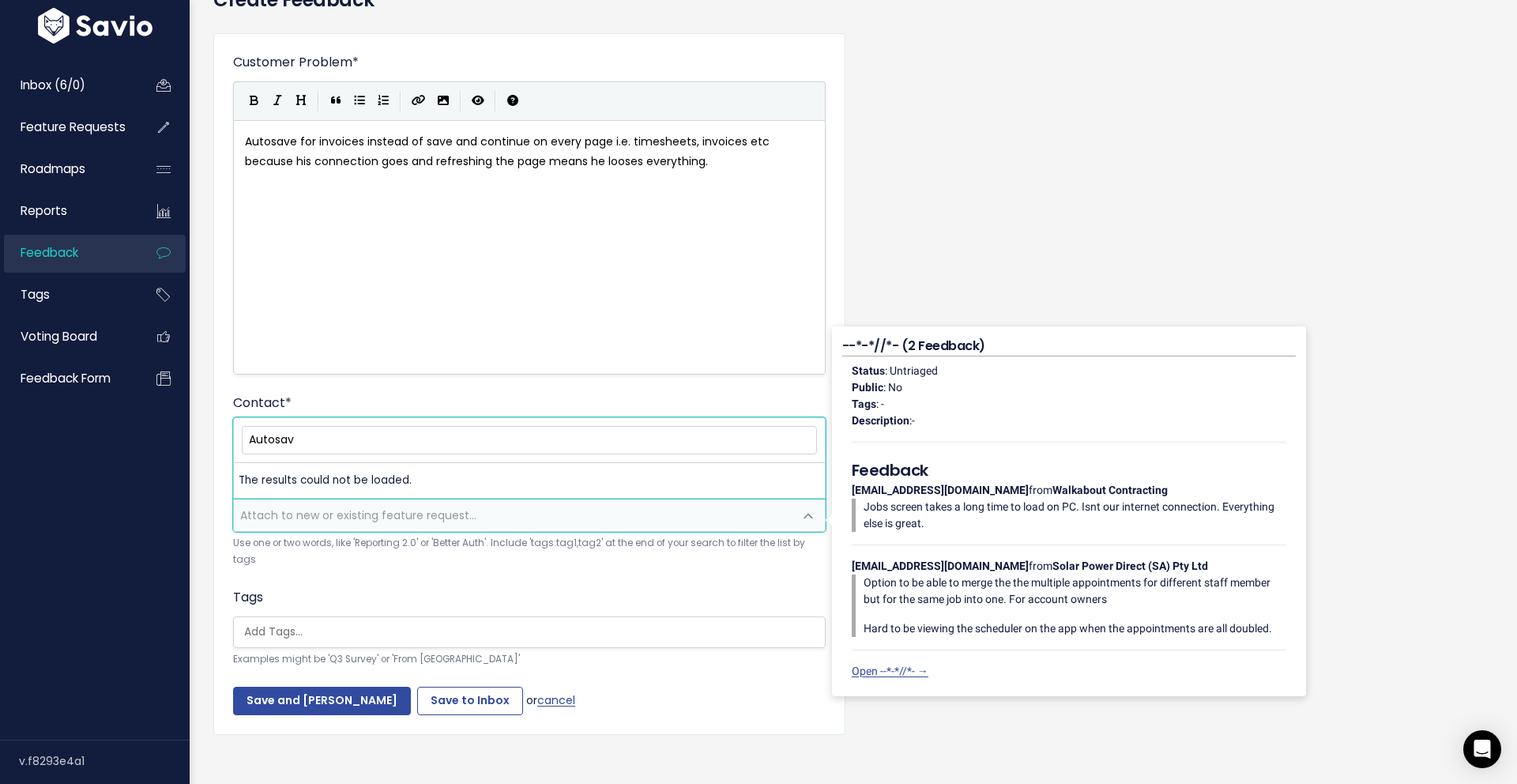
type input "Autosave"
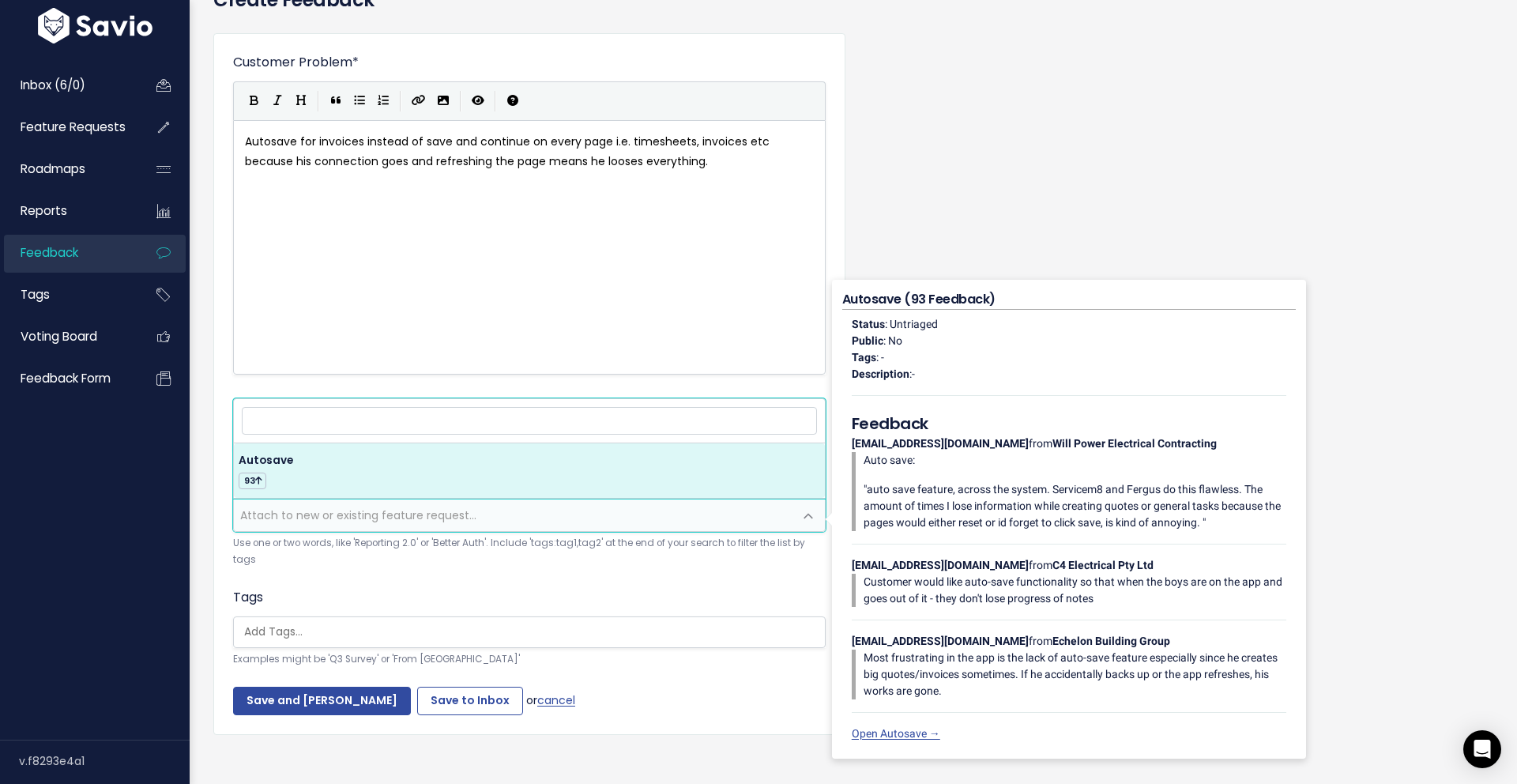
select select "16920"
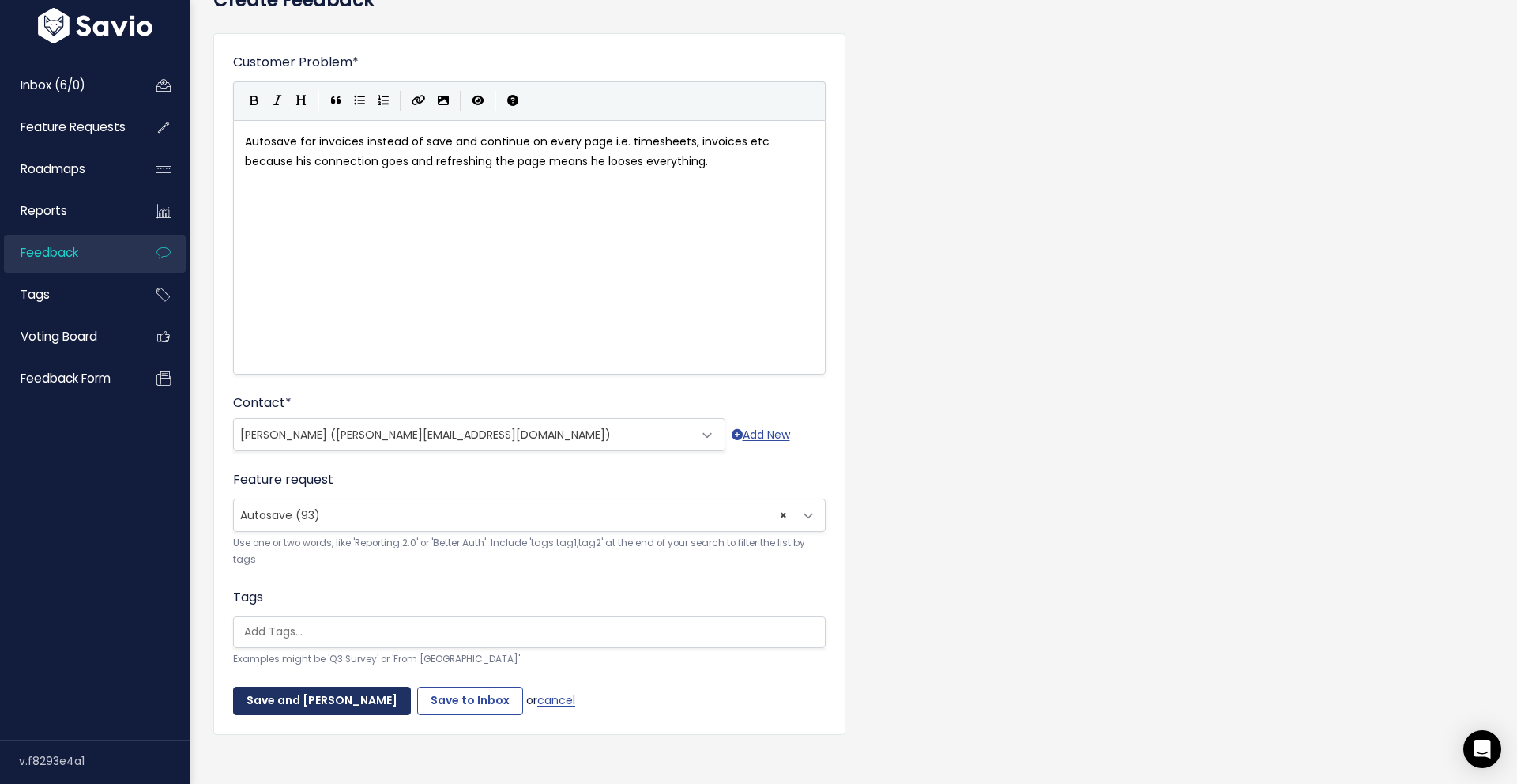
click at [363, 708] on input "Save and Mark Triaged" at bounding box center [322, 700] width 178 height 28
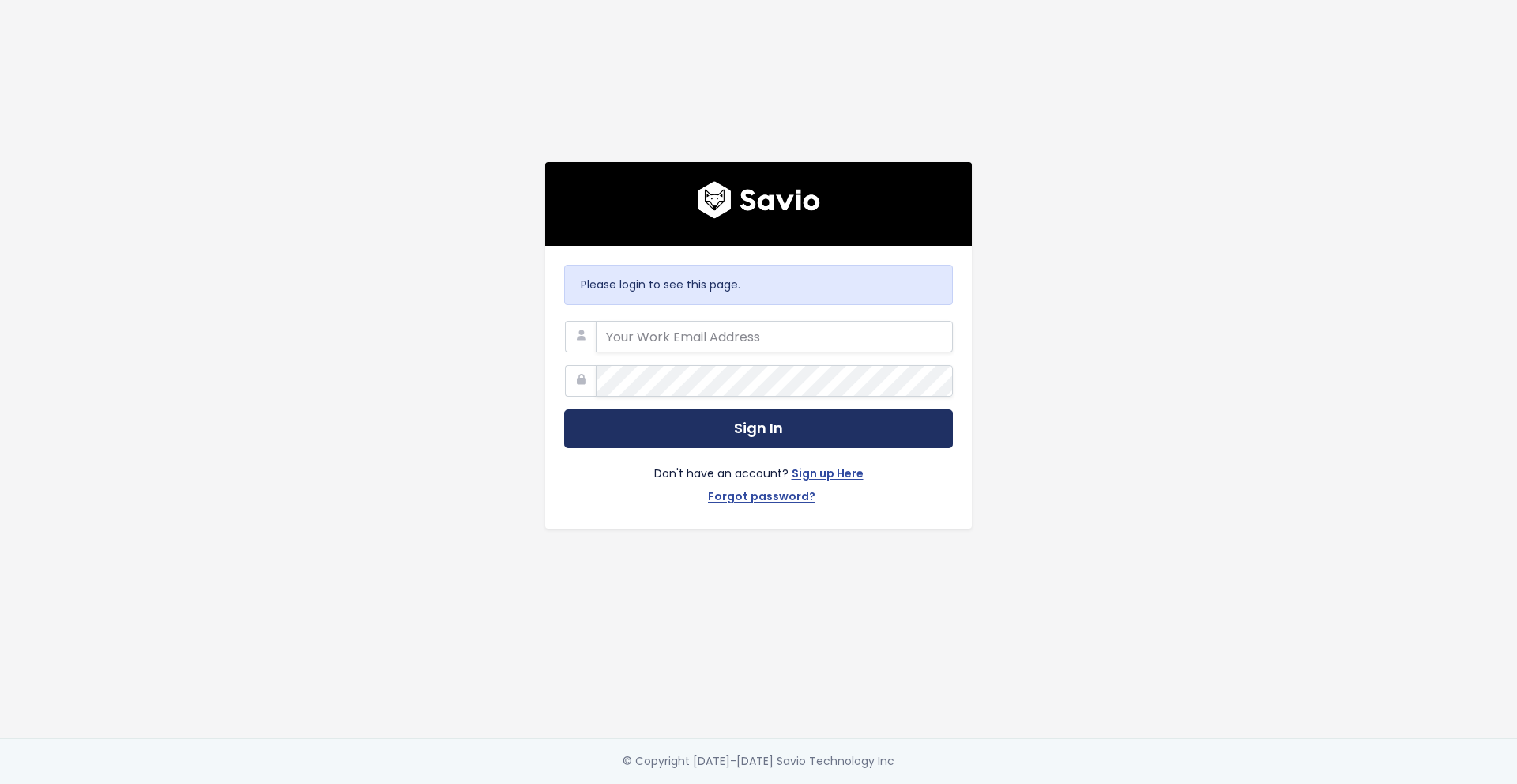
type input "[PERSON_NAME][EMAIL_ADDRESS][PERSON_NAME][DOMAIN_NAME]"
click at [844, 426] on button "Sign In" at bounding box center [759, 429] width 389 height 39
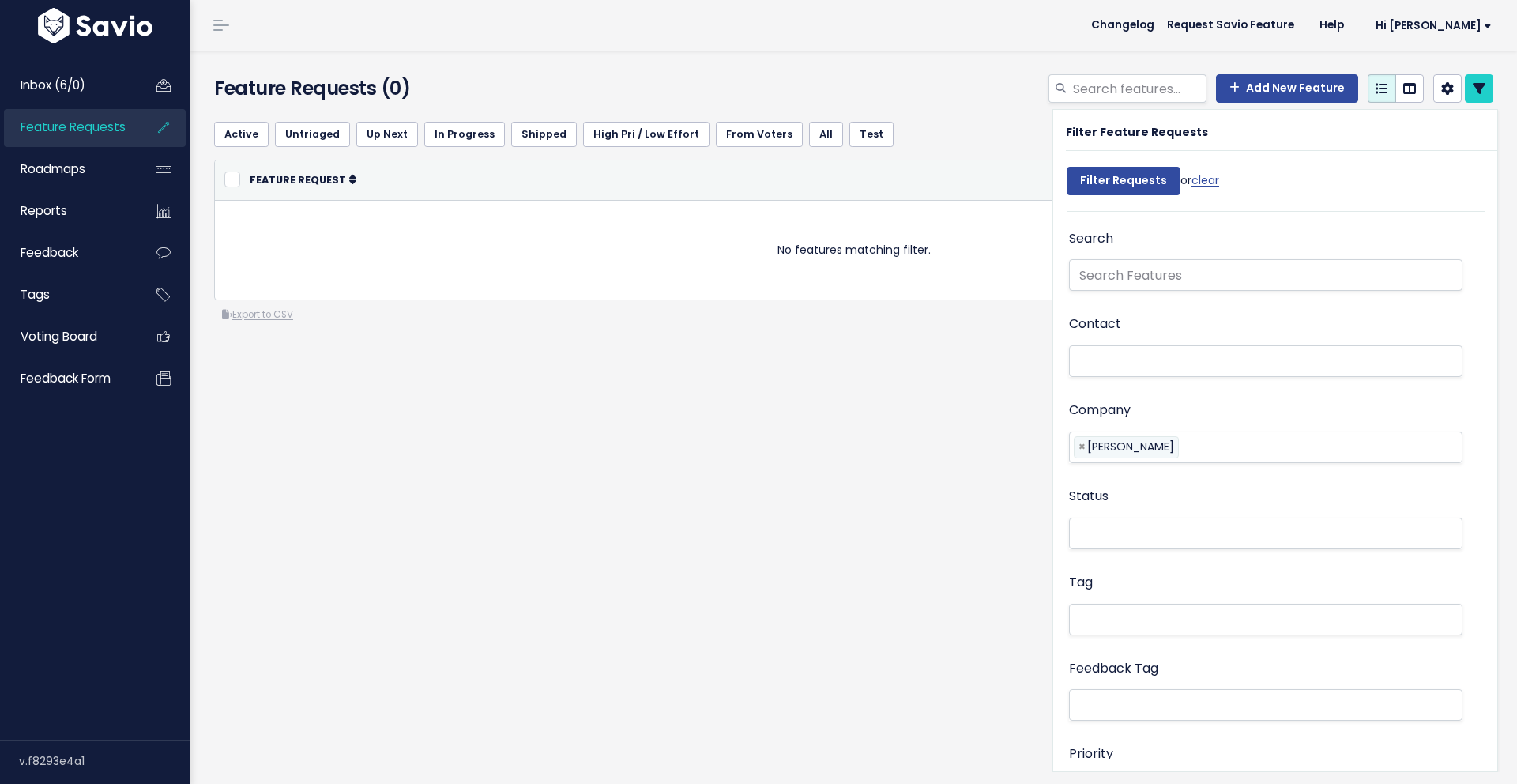
select select
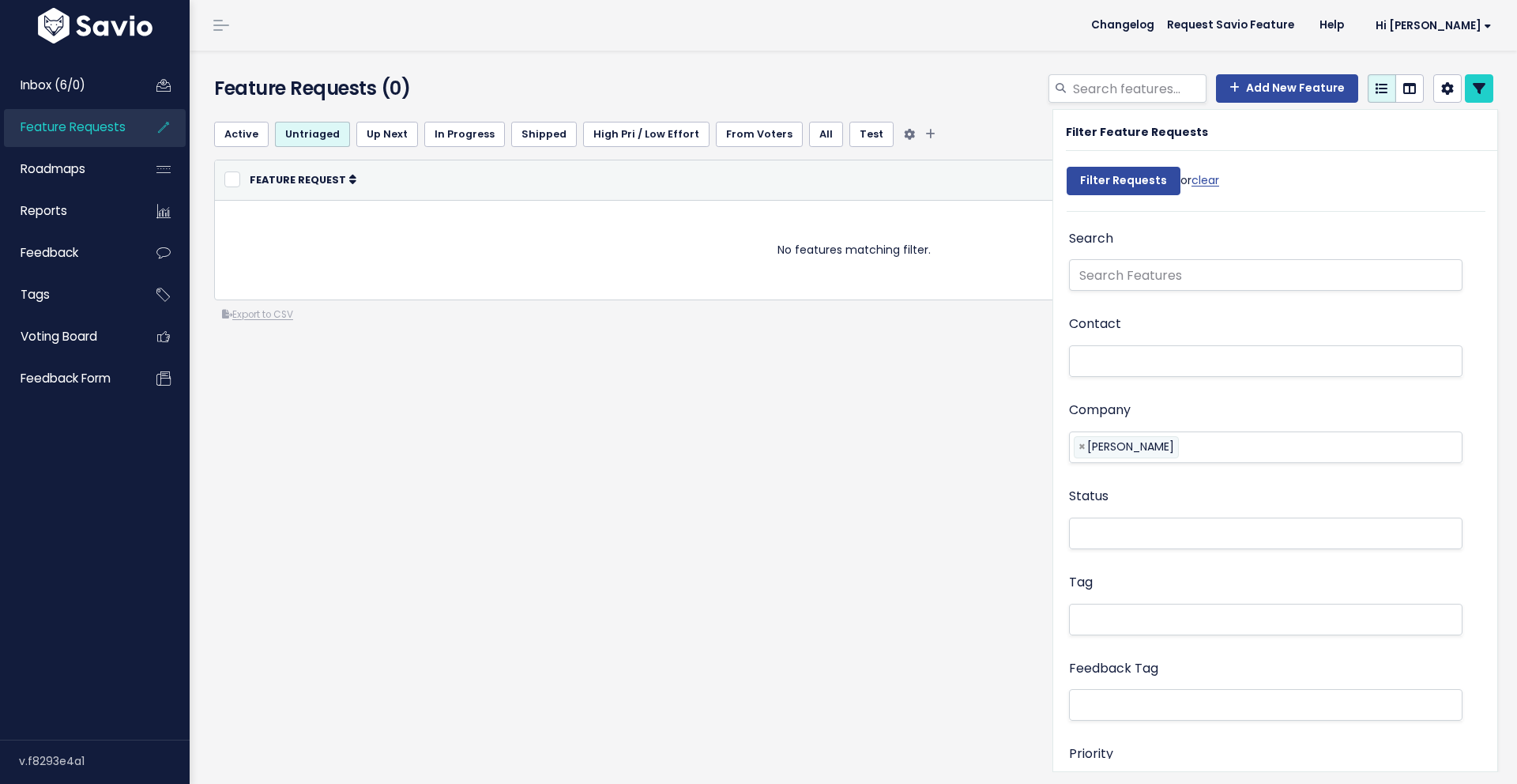
select select
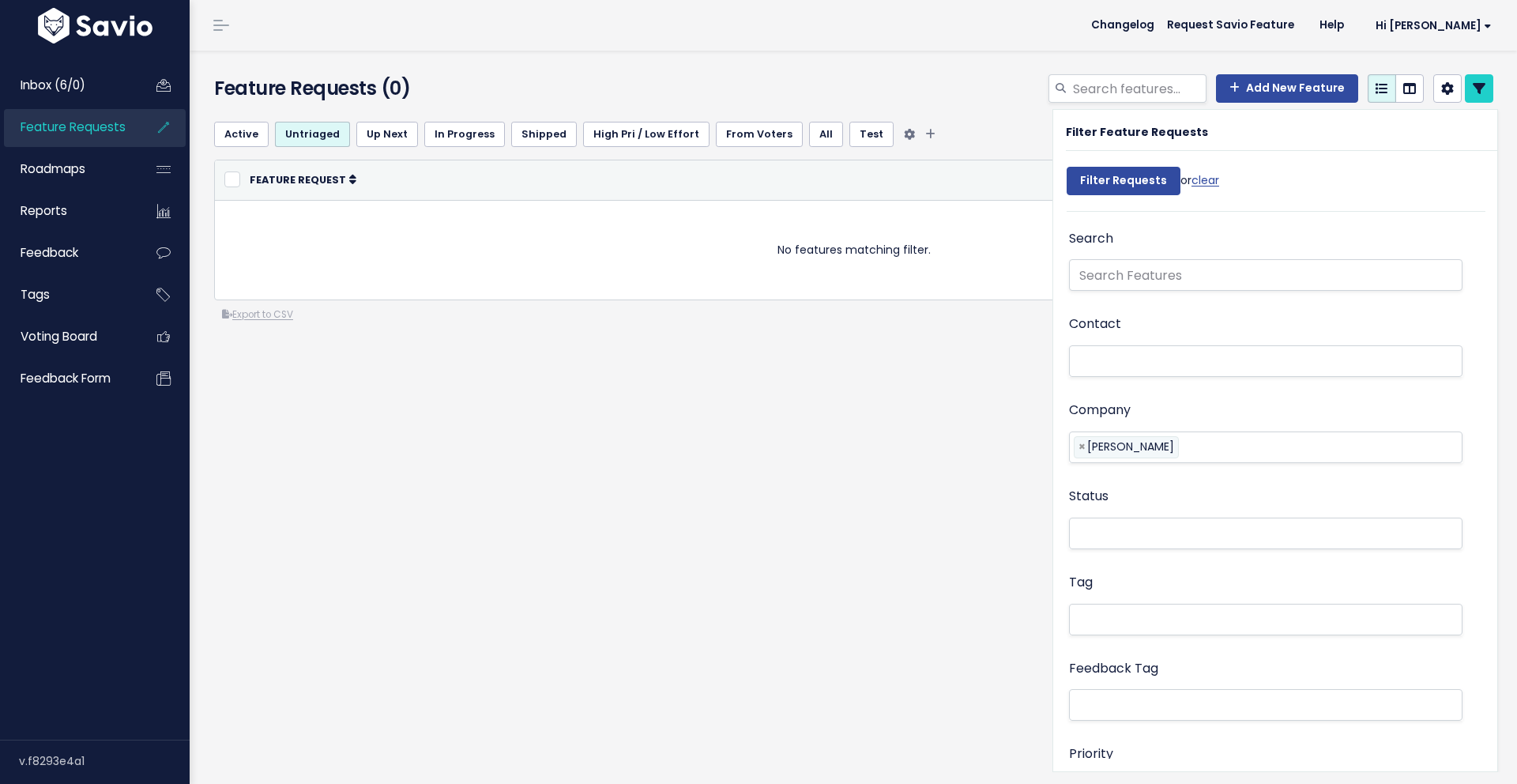
select select
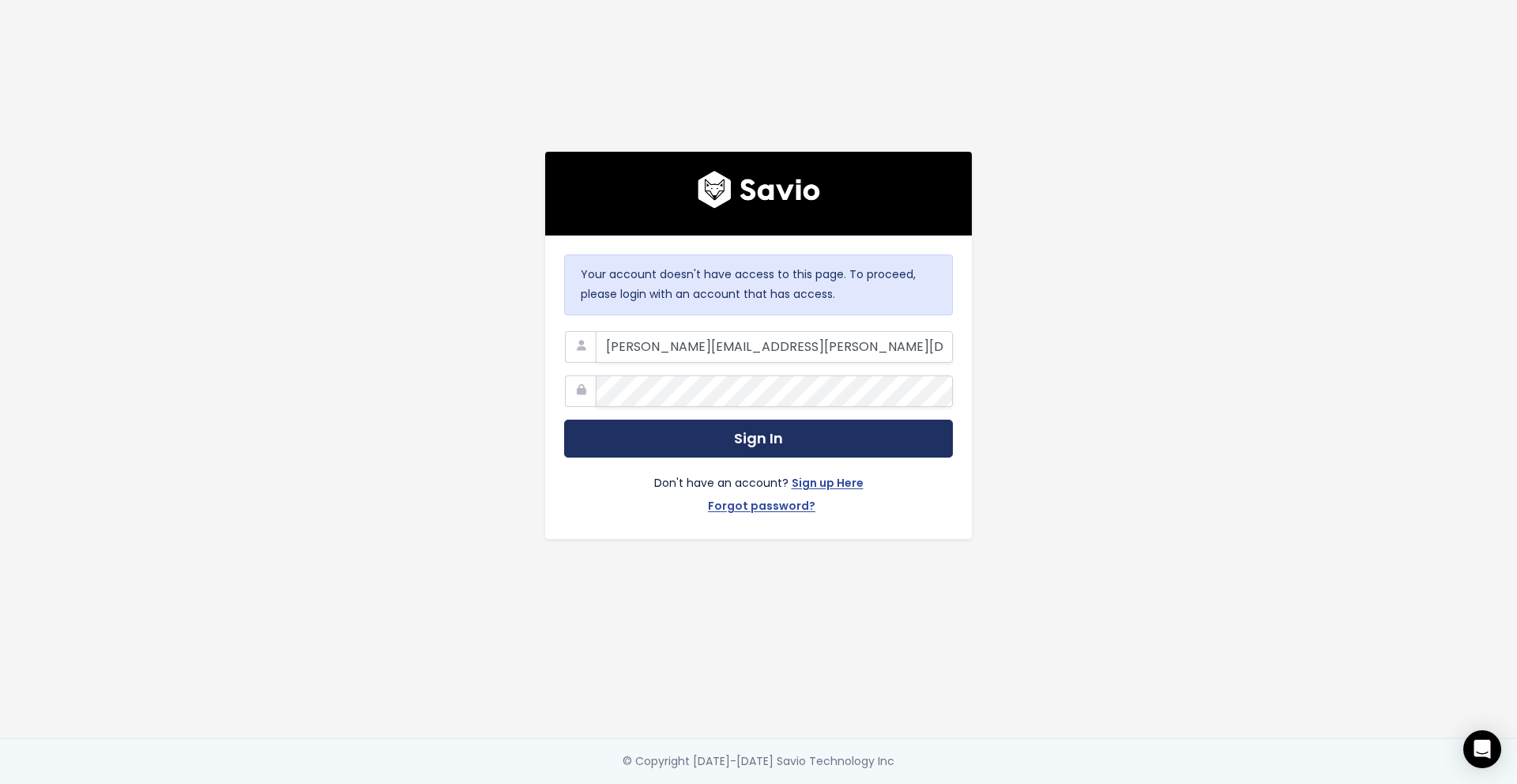
drag, startPoint x: 786, startPoint y: 434, endPoint x: 770, endPoint y: 438, distance: 16.5
click at [782, 436] on button "Sign In" at bounding box center [759, 439] width 389 height 39
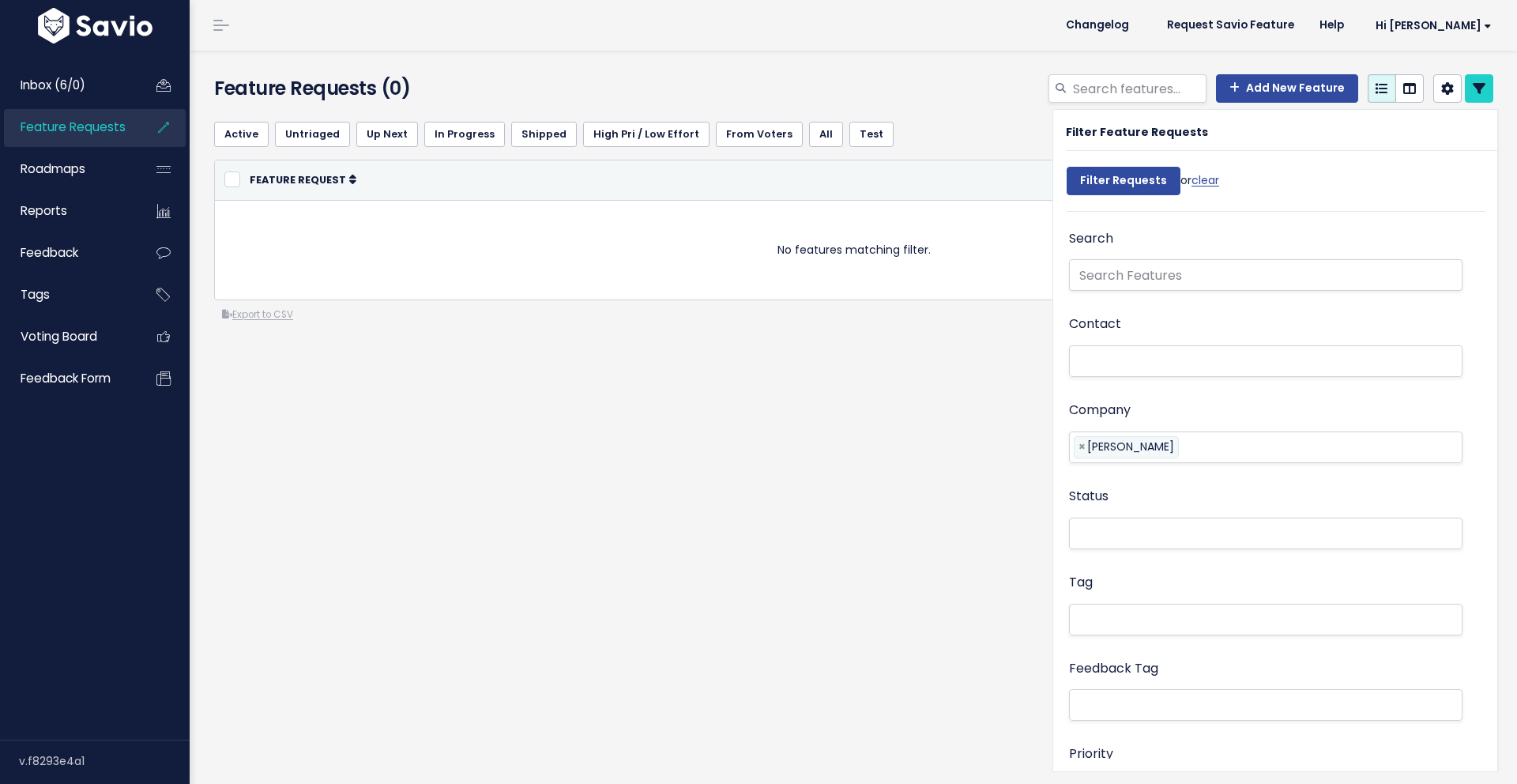
select select
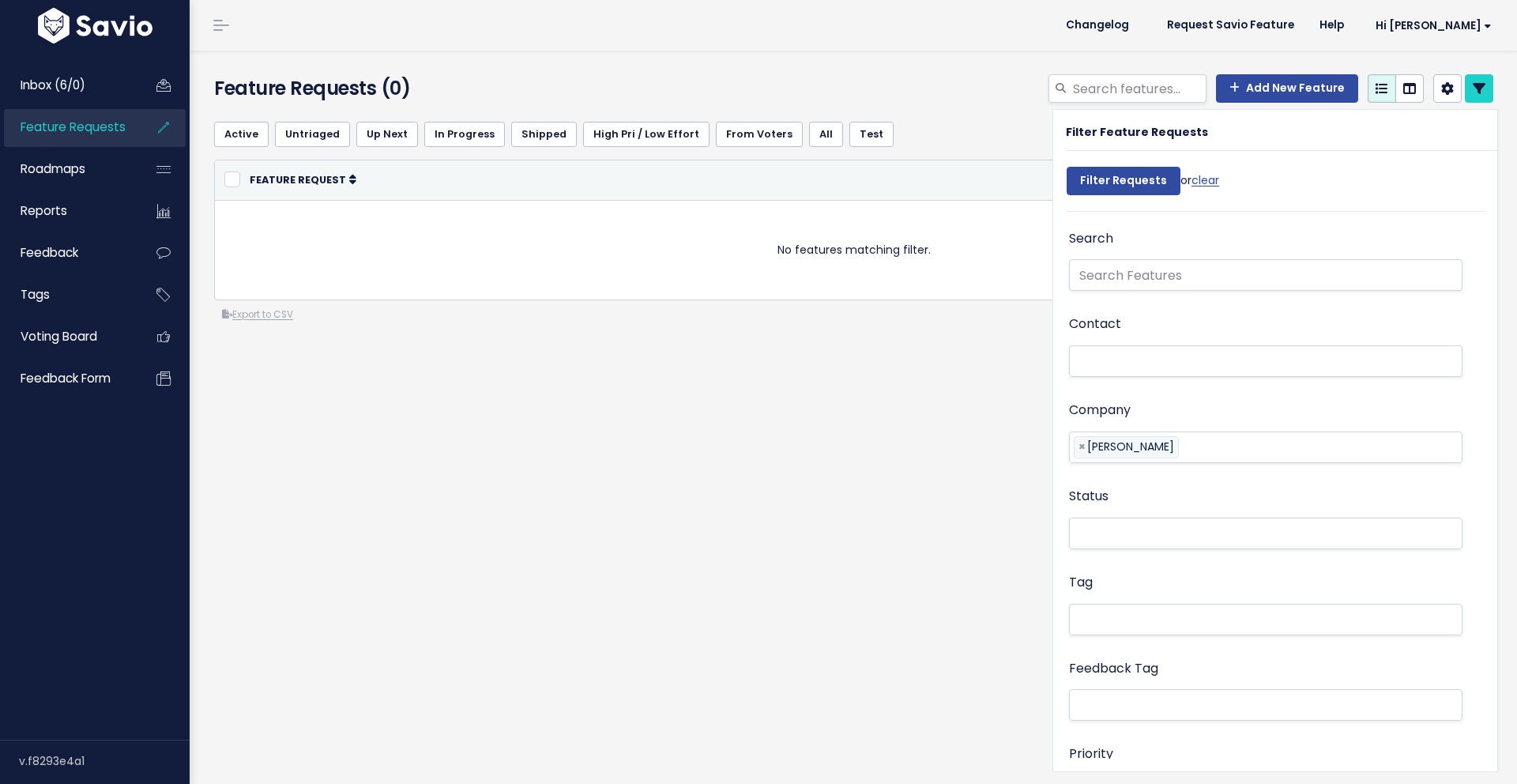
select select
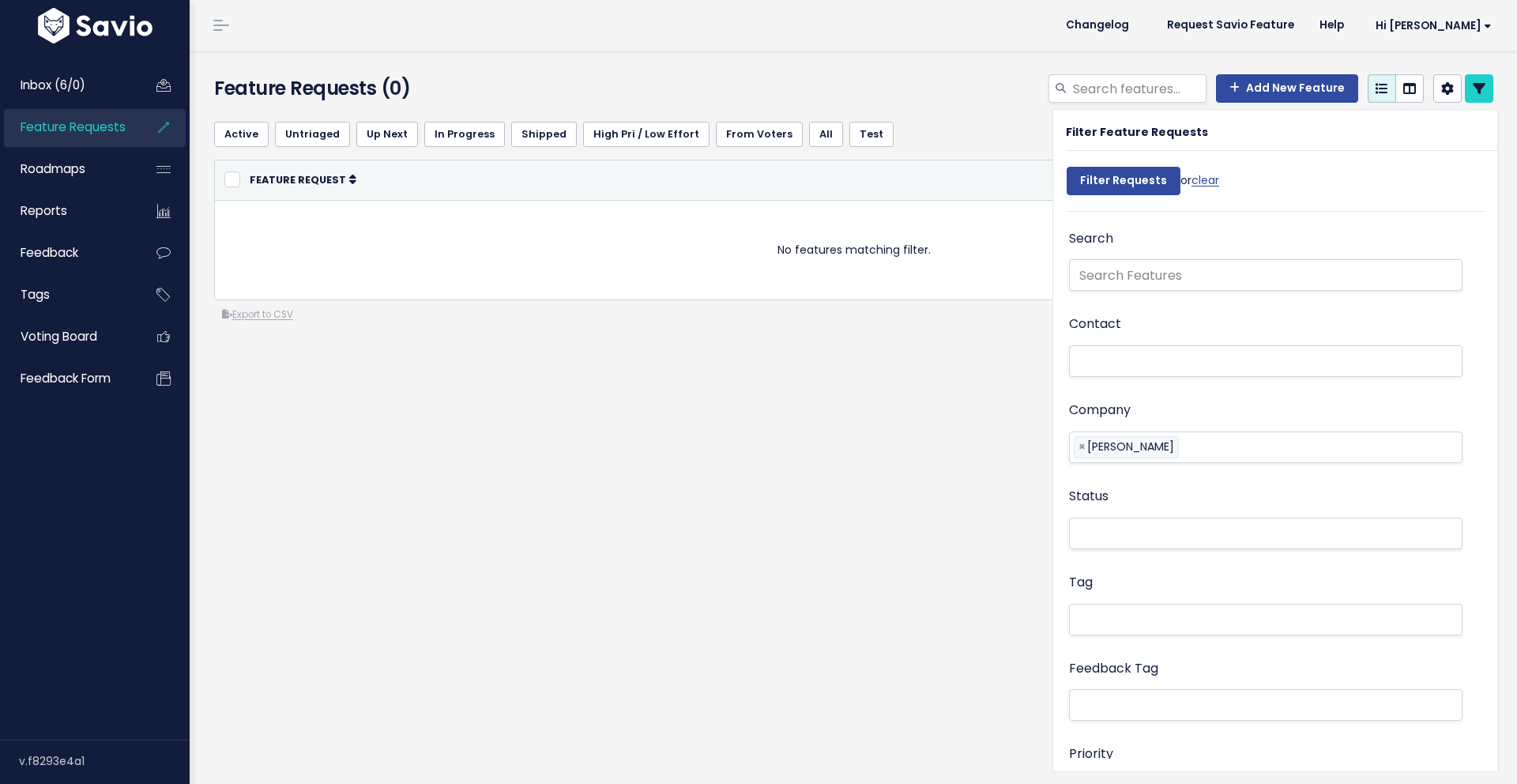
select select
click at [106, 76] on link "Inbox (6/0)" at bounding box center [68, 85] width 127 height 37
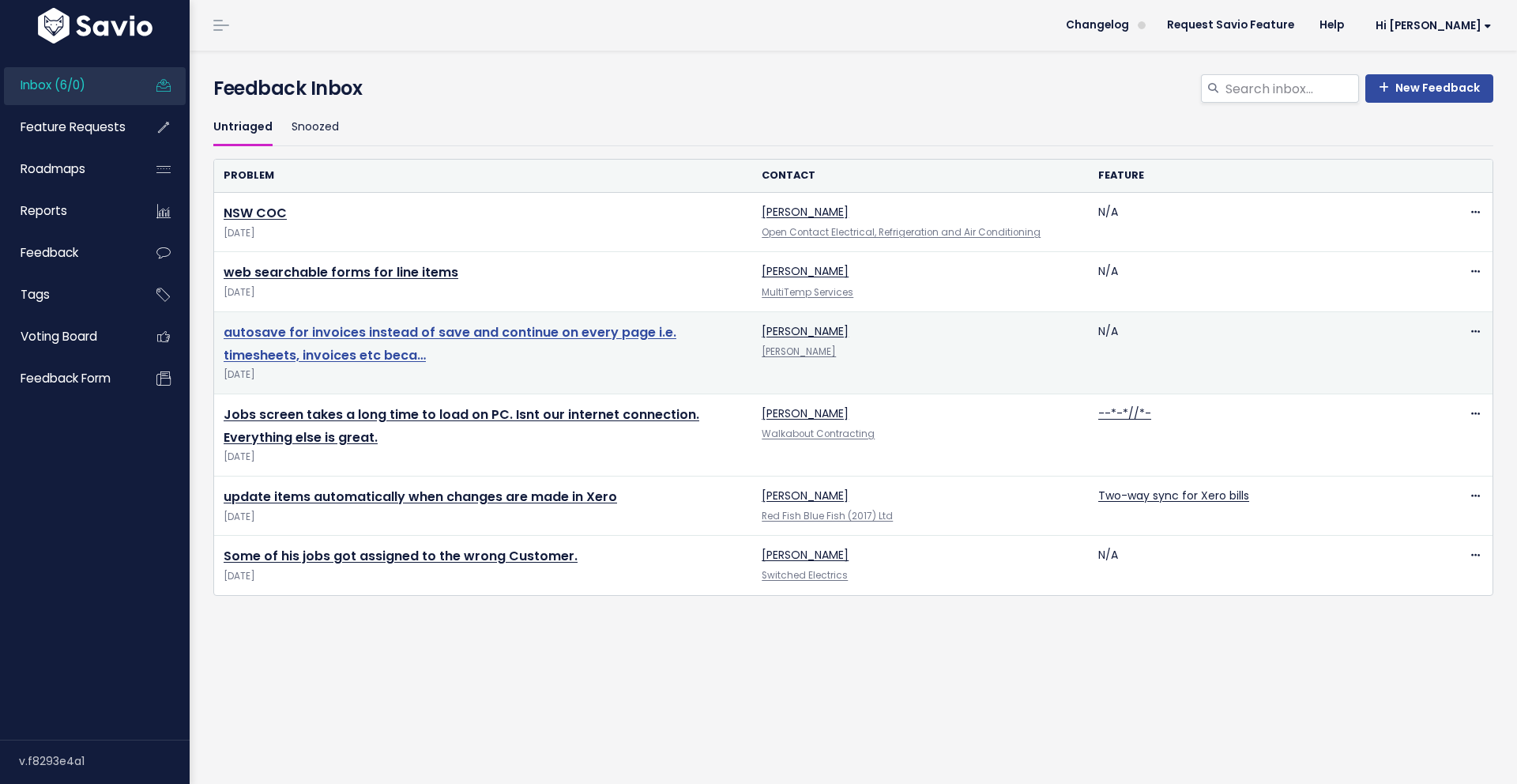
click at [325, 331] on link "autosave for invoices instead of save and continue on every page i.e. timesheet…" at bounding box center [450, 343] width 453 height 41
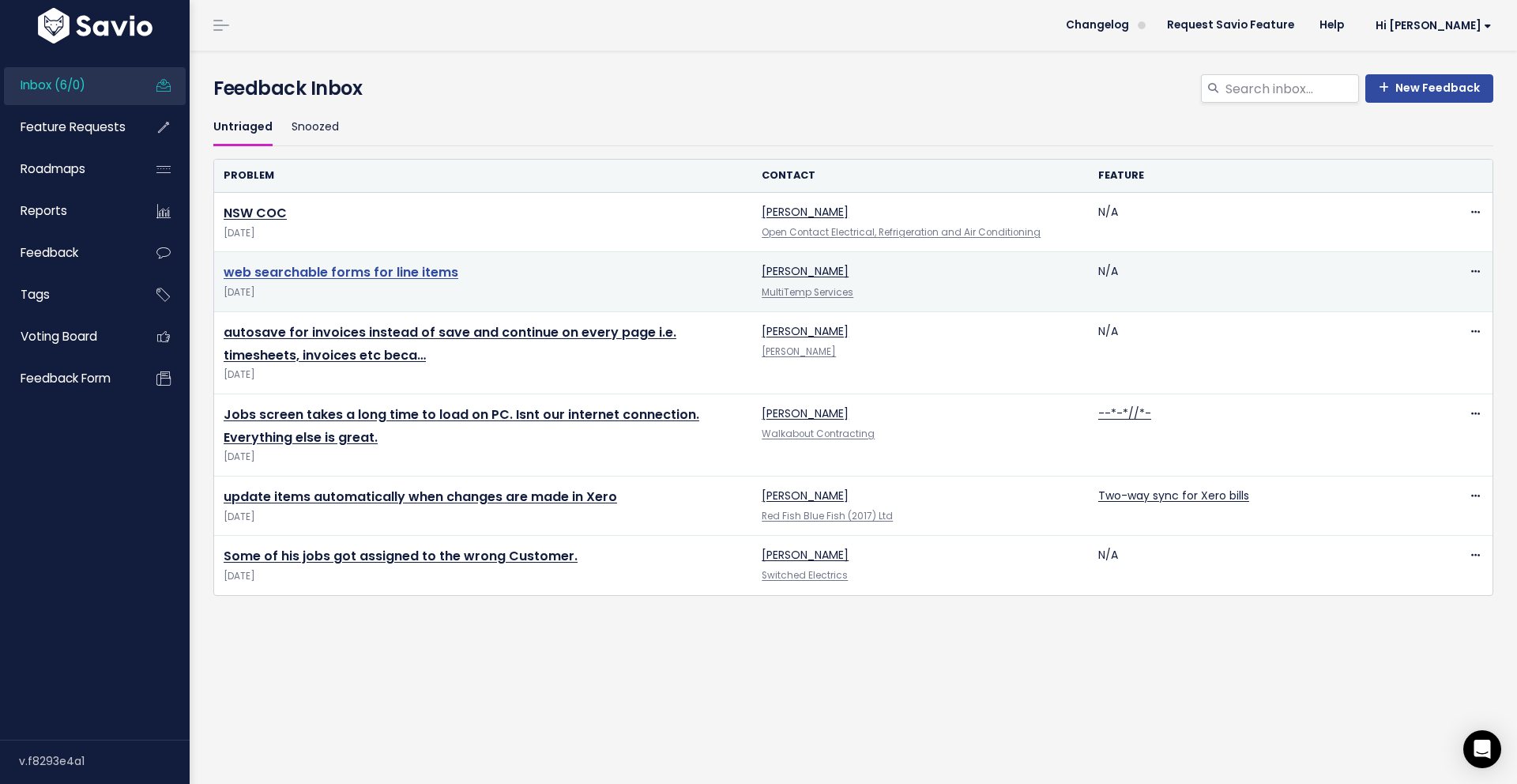
click at [360, 276] on link "web searchable forms for line items" at bounding box center [341, 272] width 235 height 18
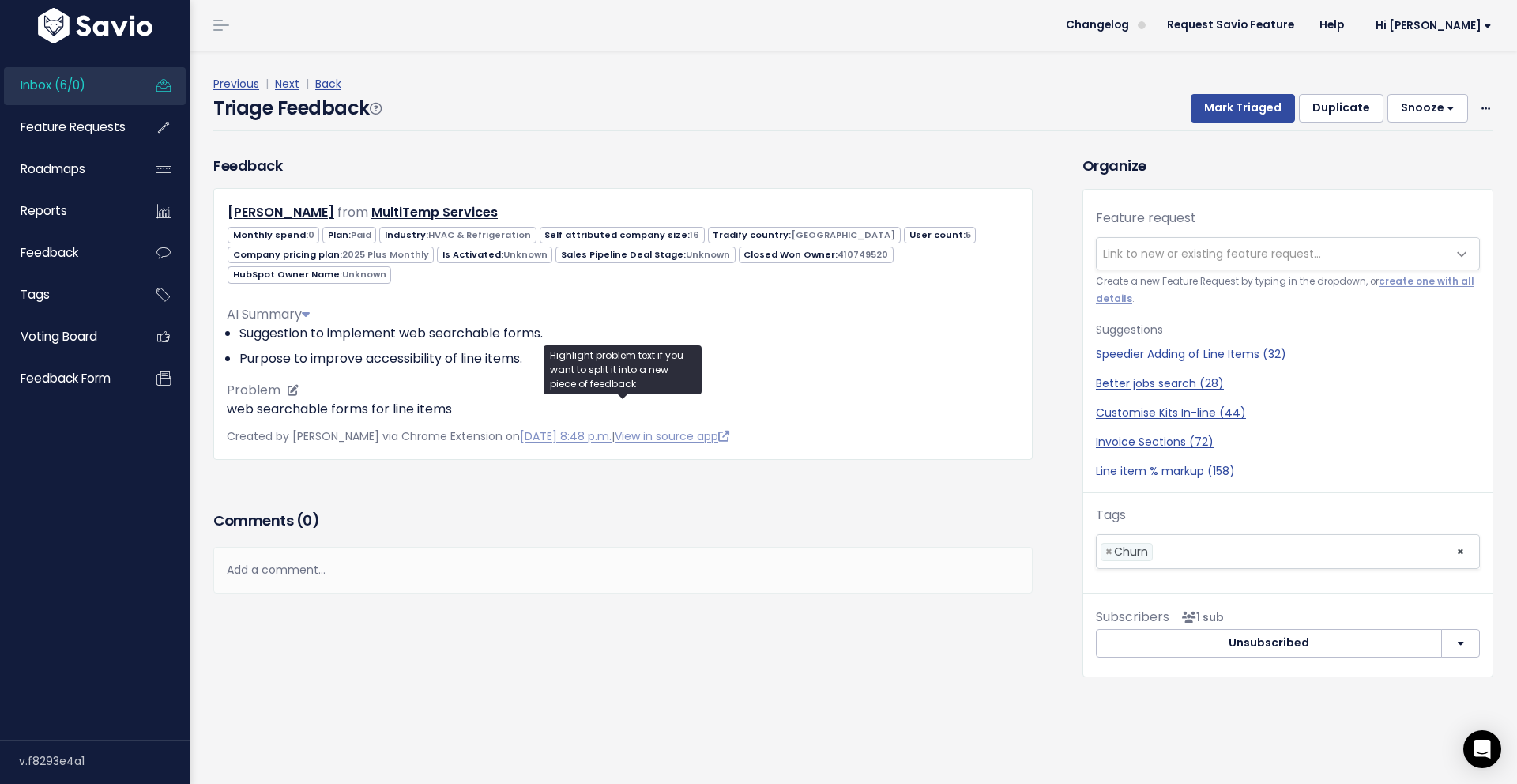
click at [415, 406] on p "web searchable forms for line items" at bounding box center [623, 409] width 792 height 19
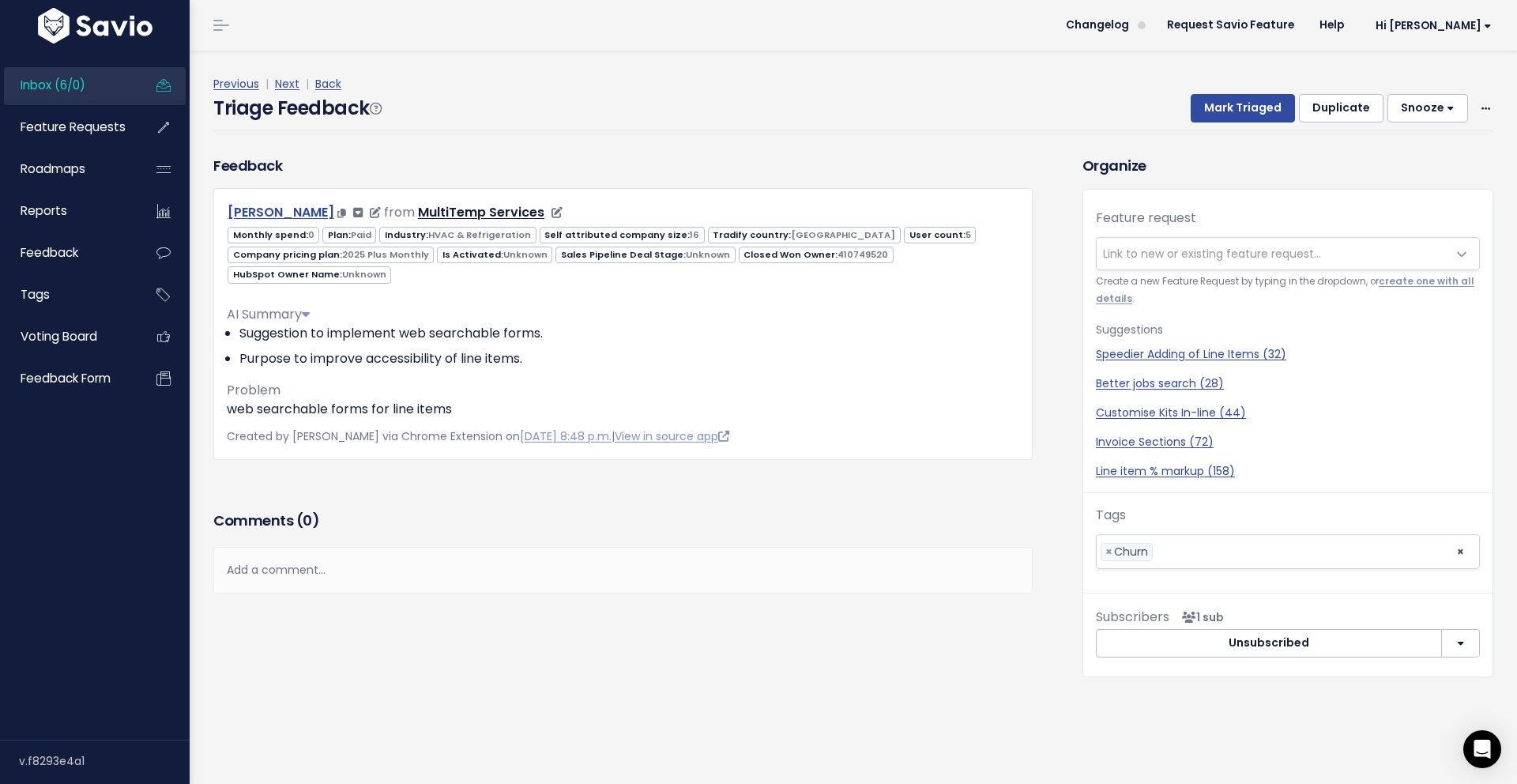
click at [251, 211] on link "Leon Leon" at bounding box center [281, 212] width 107 height 18
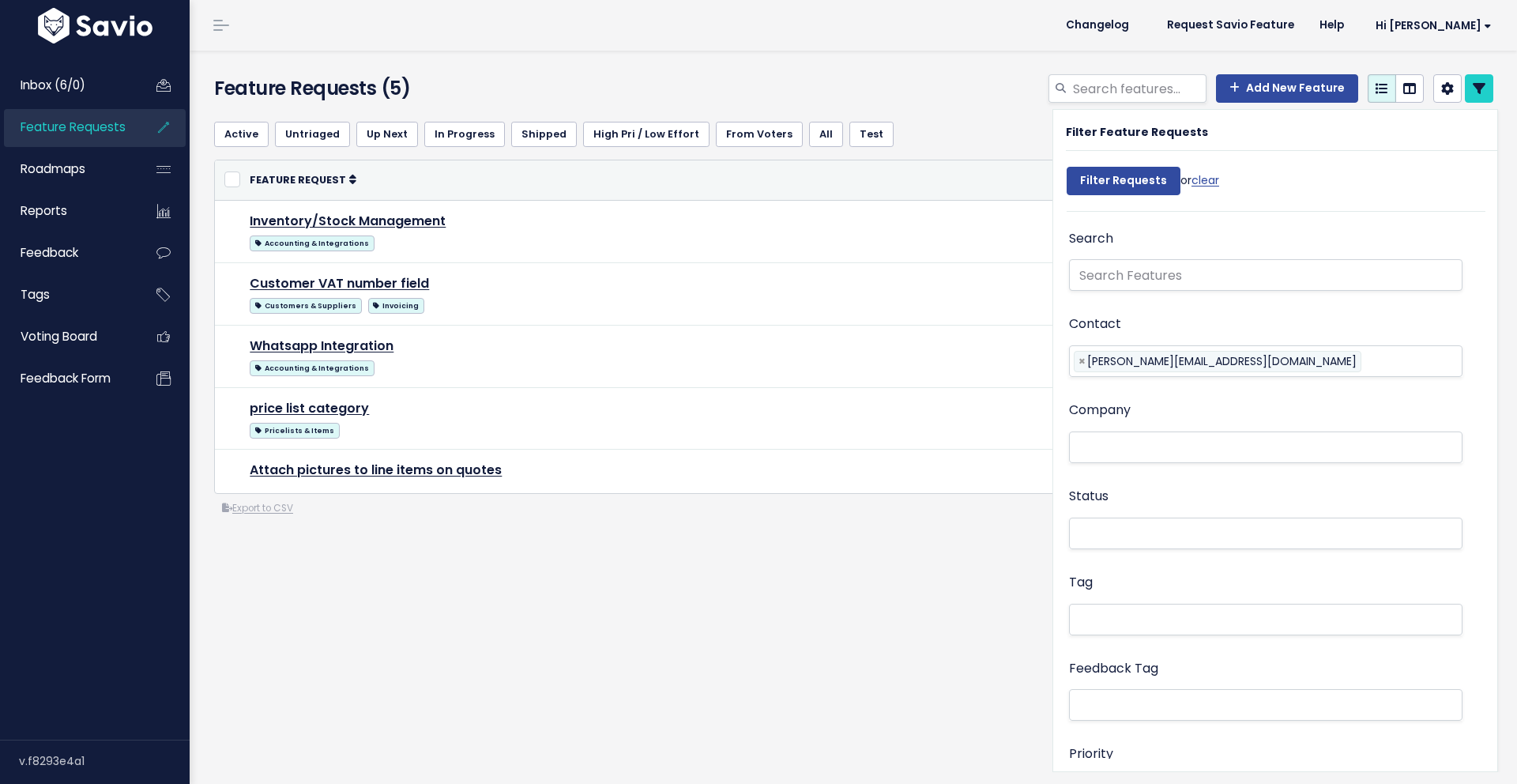
select select
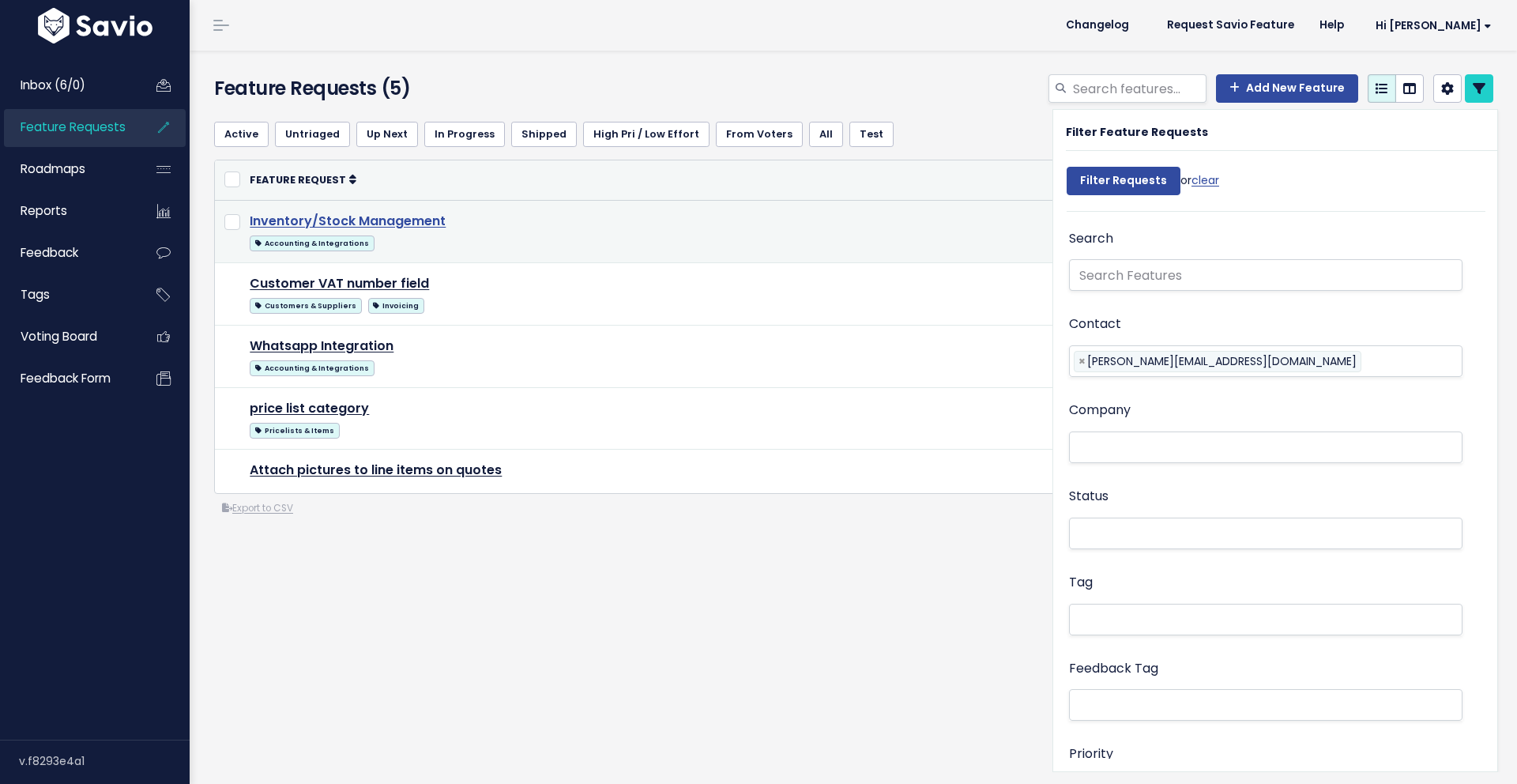
select select
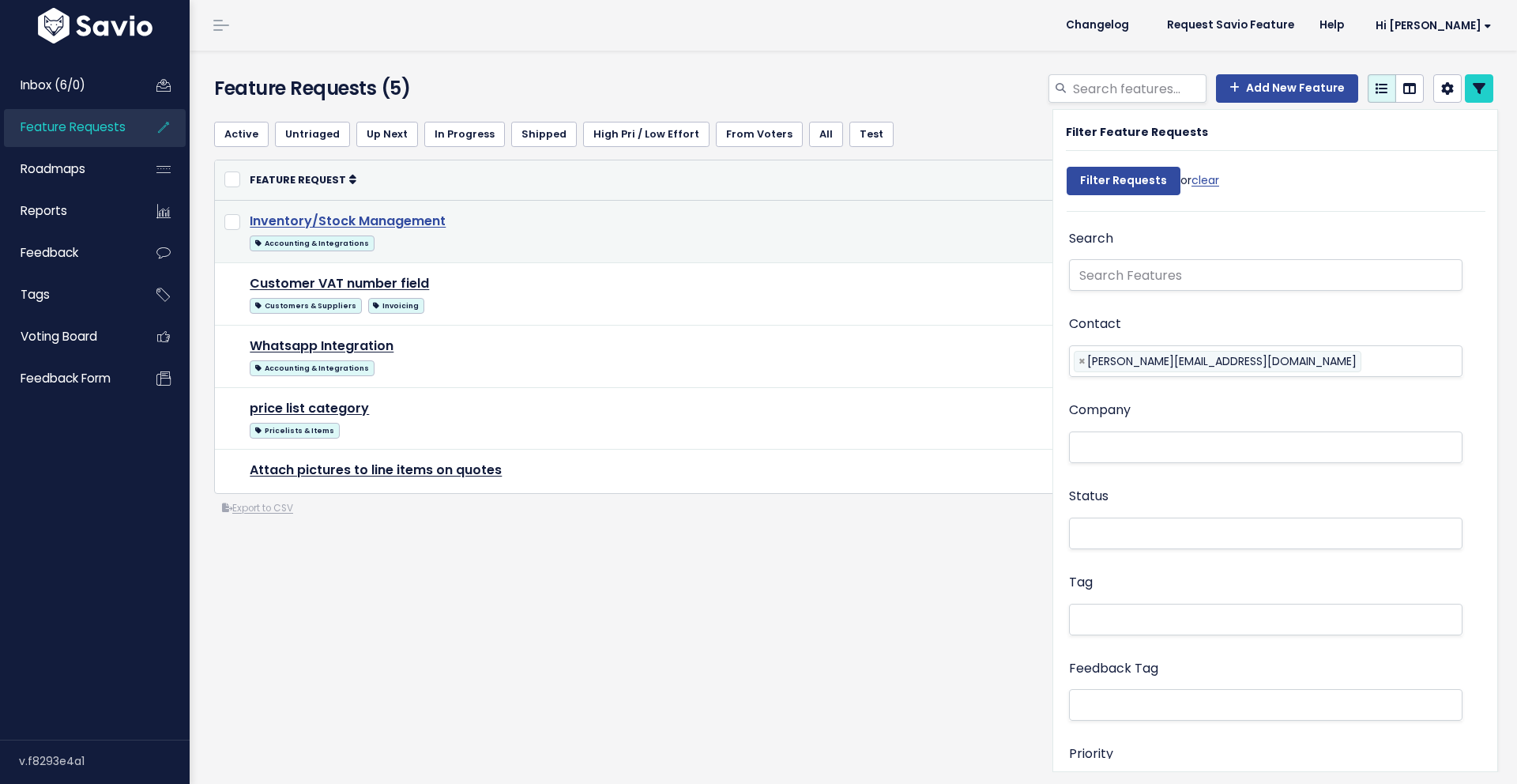
select select
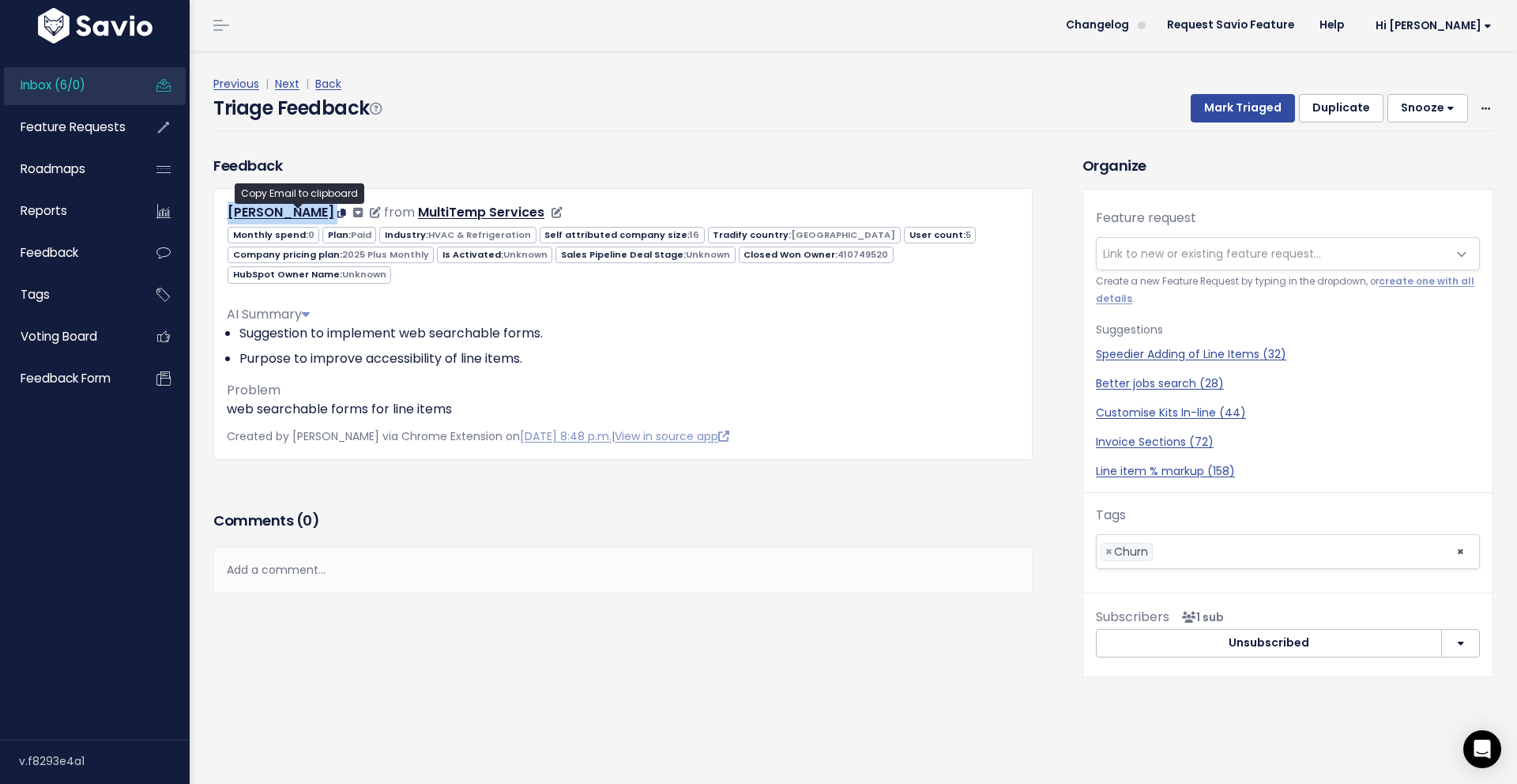
drag, startPoint x: 220, startPoint y: 208, endPoint x: 295, endPoint y: 209, distance: 75.0
click at [295, 209] on div "Leon Leon from MultiTemp Services" at bounding box center [623, 213] width 817 height 23
click at [390, 176] on div "Feedback Leon Leon from MultiTemp Services" at bounding box center [622, 307] width 819 height 305
click at [314, 433] on span "Created by Amber Prinsloo via Chrome Extension on Sept. 18, 2025, 8:48 p.m. | V…" at bounding box center [478, 436] width 503 height 15
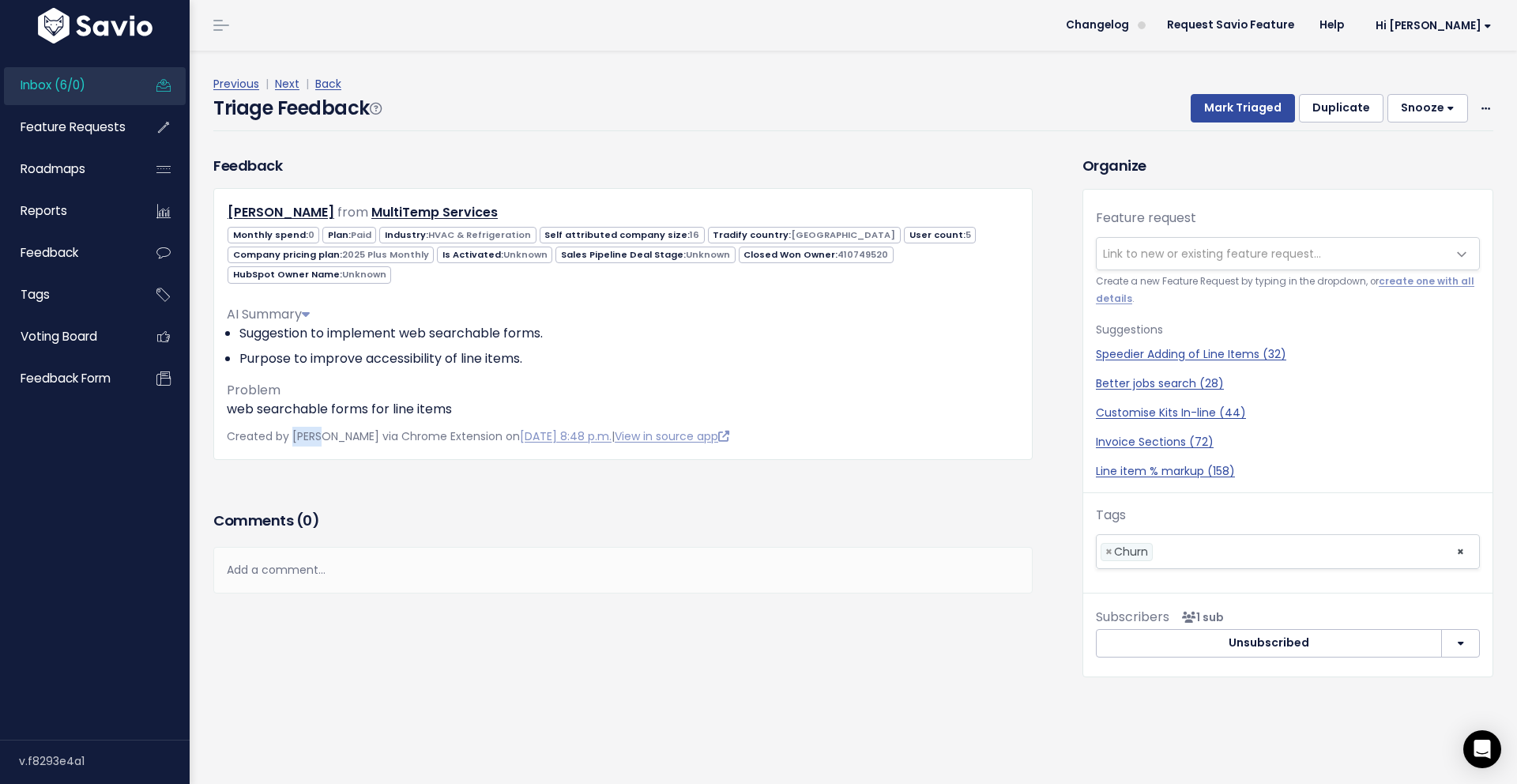
click at [314, 433] on span "Created by Amber Prinsloo via Chrome Extension on Sept. 18, 2025, 8:48 p.m. | V…" at bounding box center [478, 436] width 503 height 15
click at [371, 422] on div "Leon Leon from MultiTemp Services 0 Paid 16" at bounding box center [622, 324] width 819 height 272
click at [398, 111] on div "Triage Feedback Mark Triaged Duplicate Snooze 1 day 3 days 7 days 14 days Edit …" at bounding box center [853, 113] width 1280 height 37
click at [428, 124] on div "Triage Feedback Mark Triaged Duplicate Snooze 1 day 3 days 7 days 14 days Edit …" at bounding box center [853, 113] width 1280 height 37
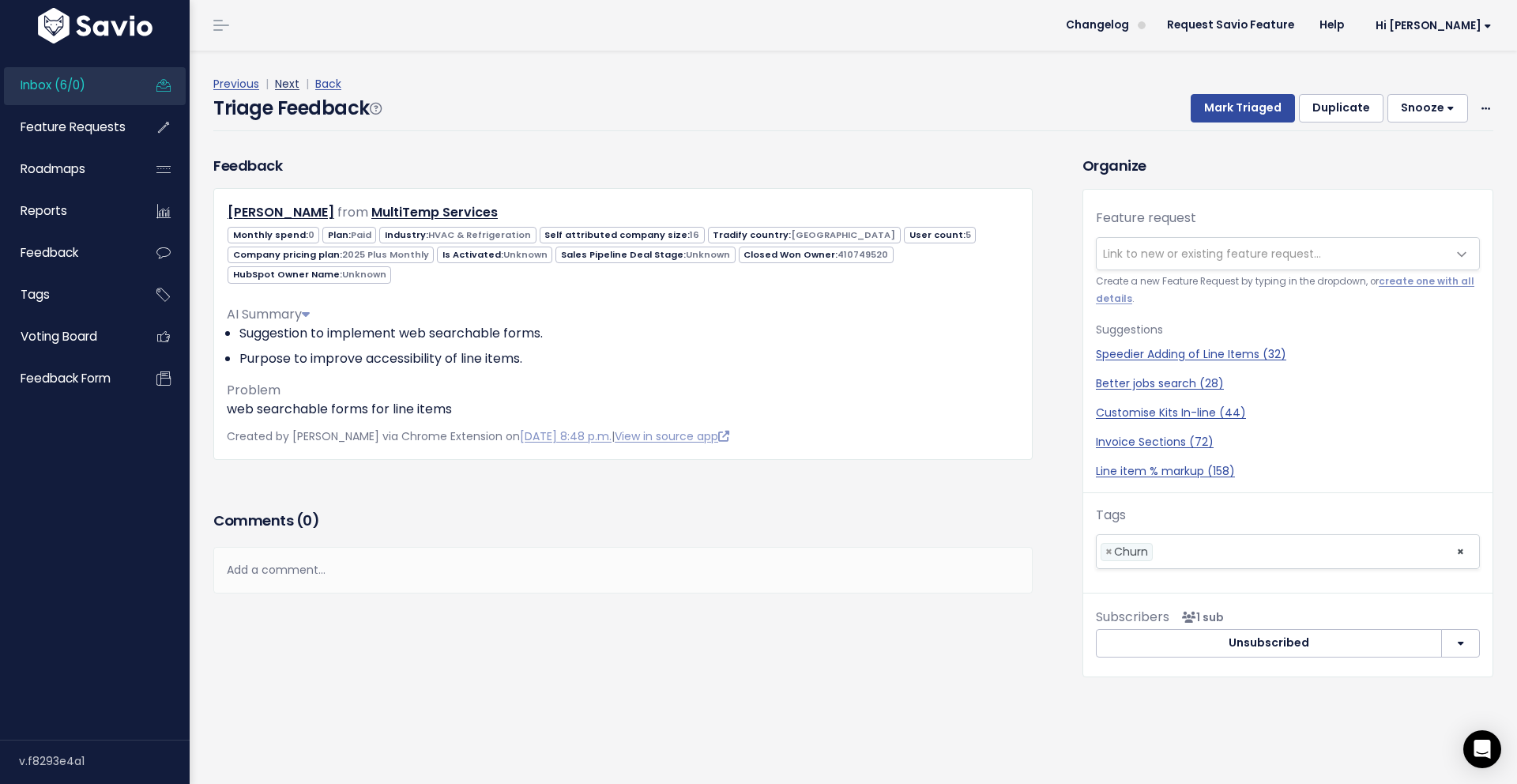
click at [291, 82] on link "Next" at bounding box center [287, 83] width 24 height 15
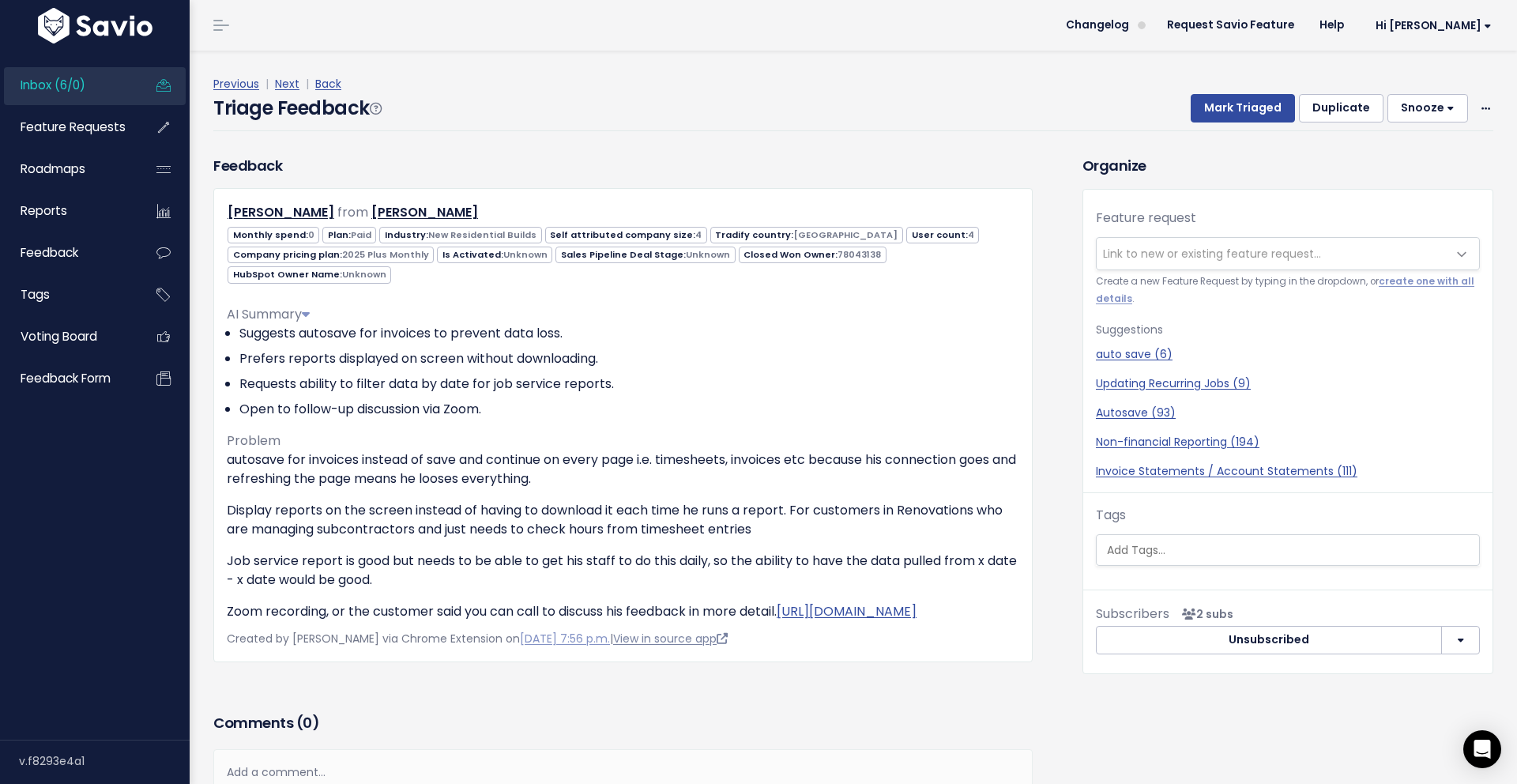
click at [700, 647] on link "View in source app" at bounding box center [670, 638] width 115 height 15
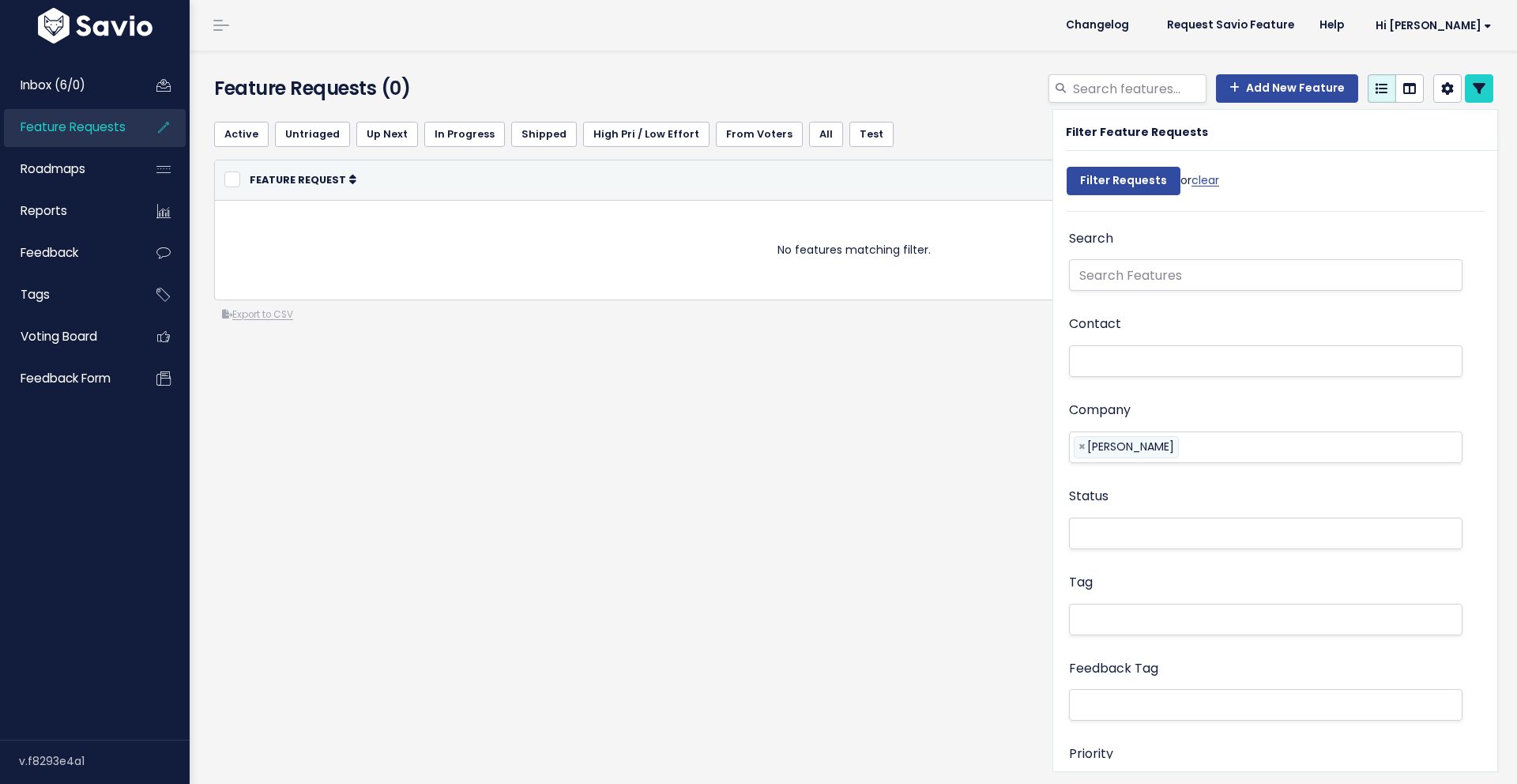
select select
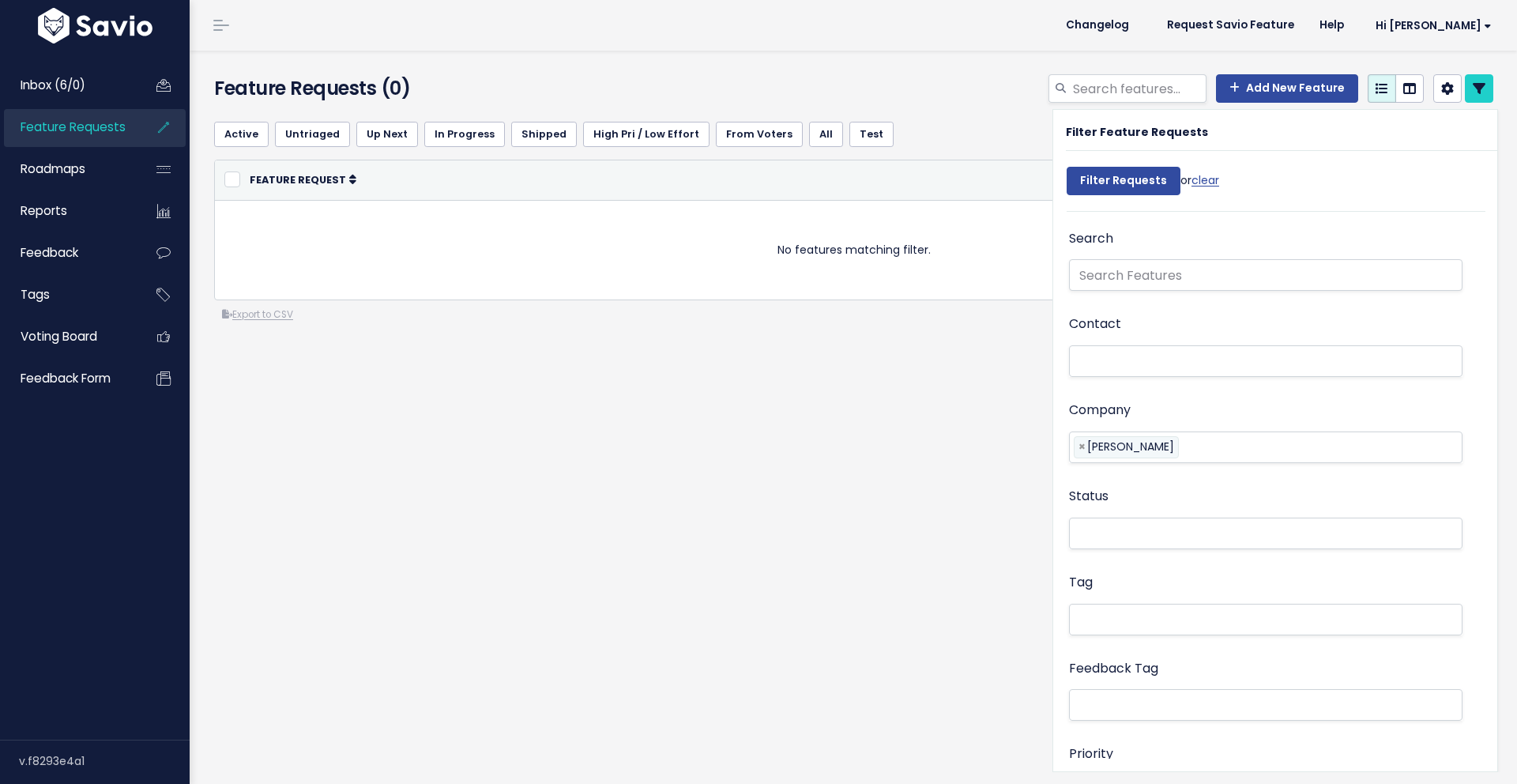
select select
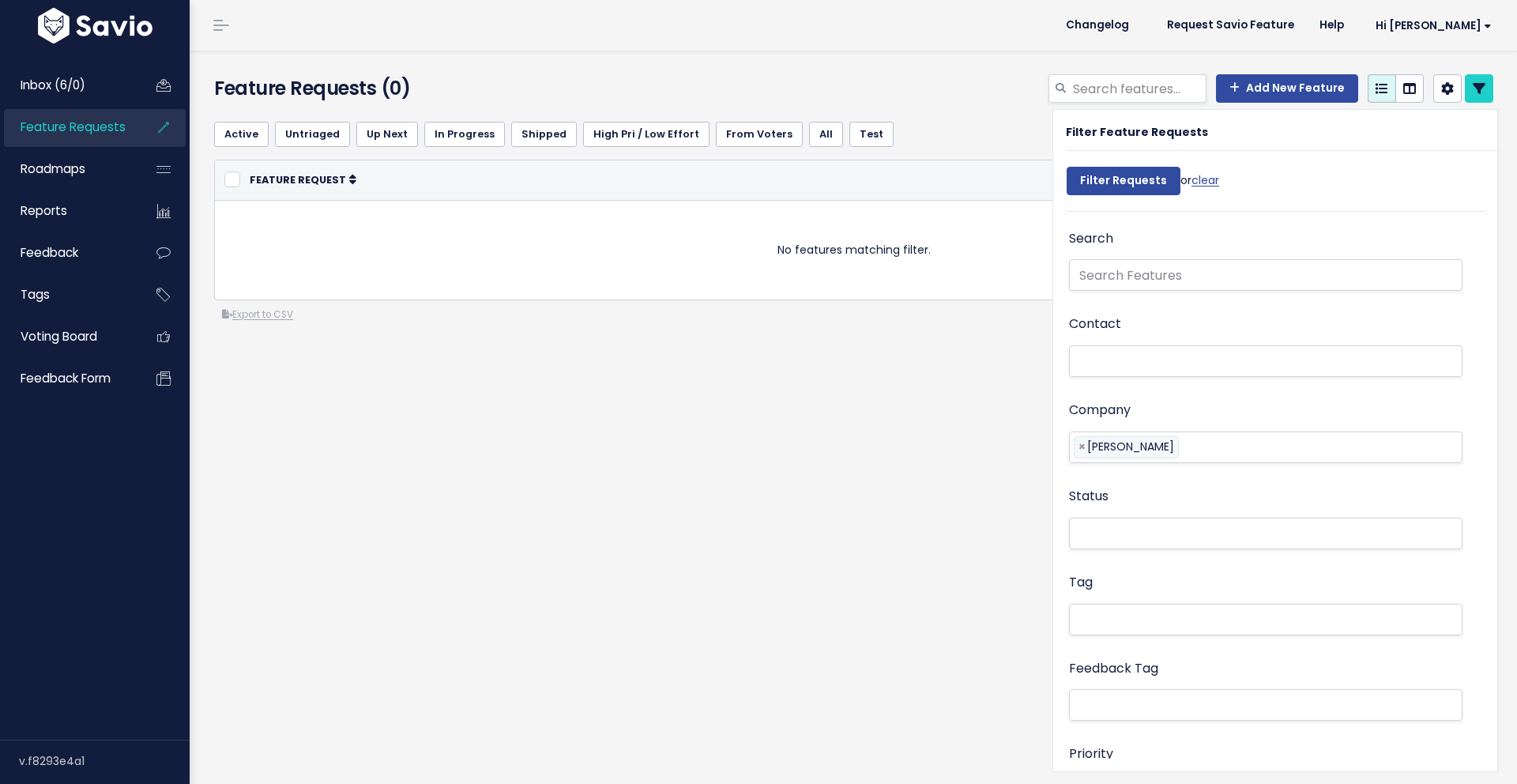
select select
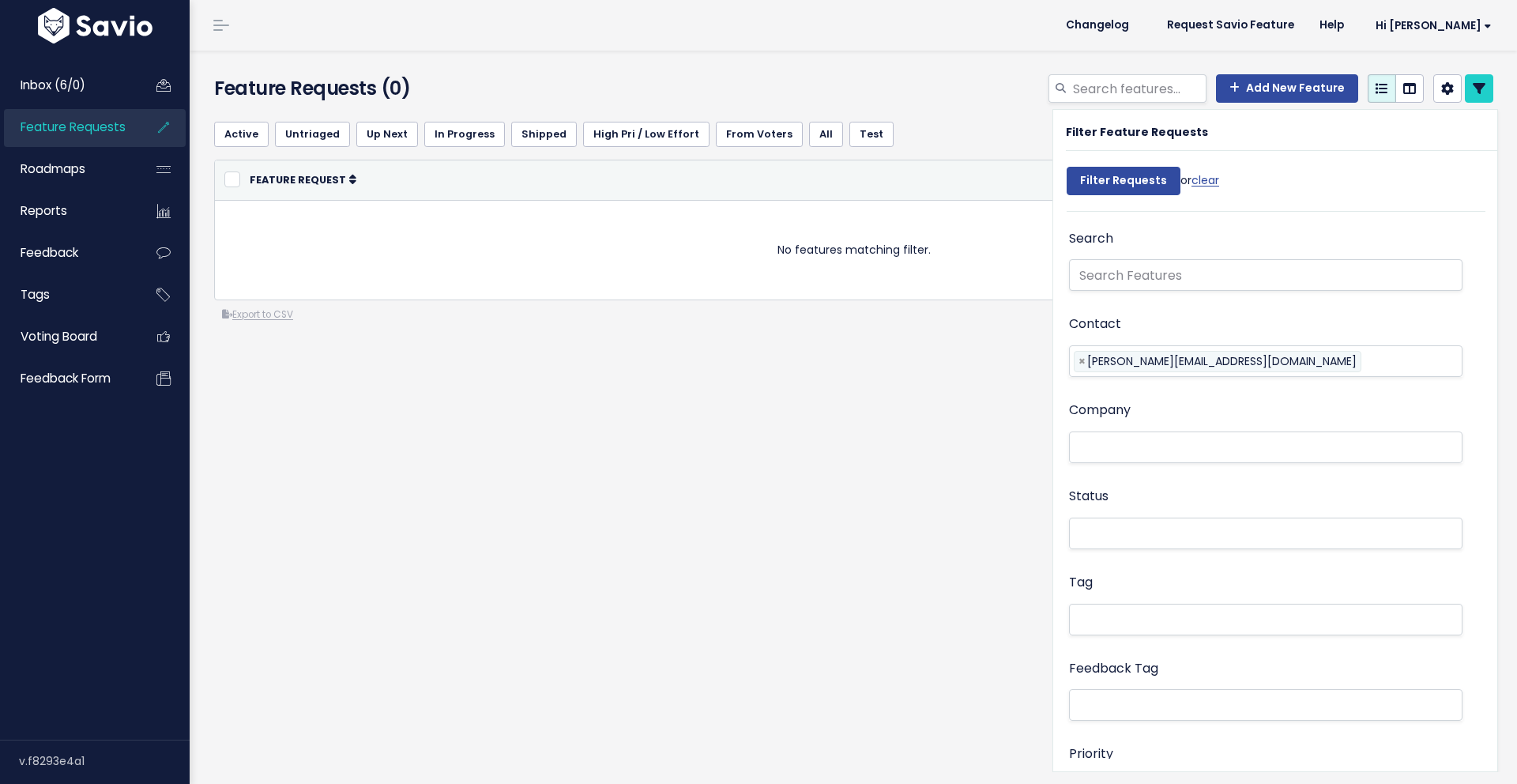
select select
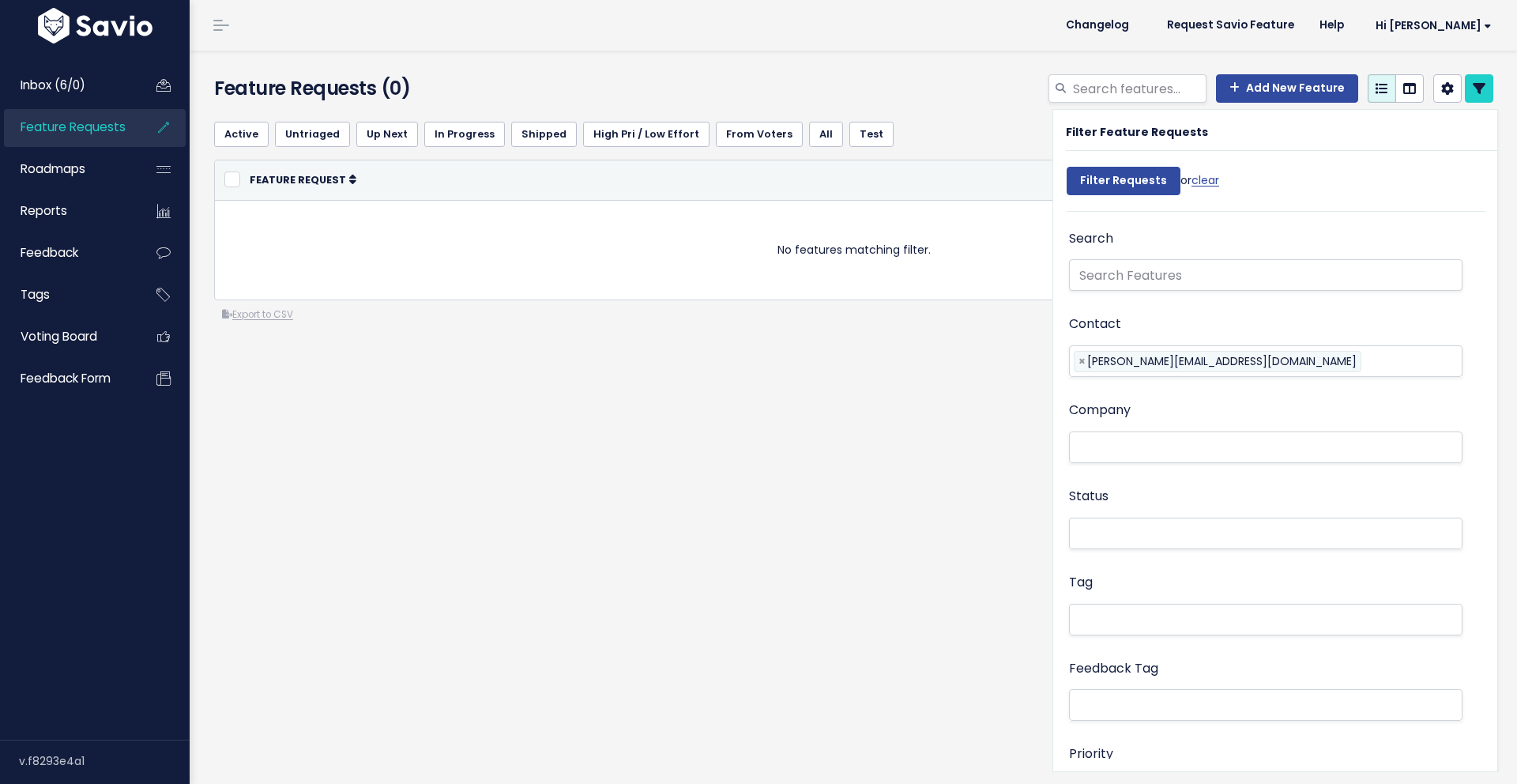
select select
